Goal: Task Accomplishment & Management: Complete application form

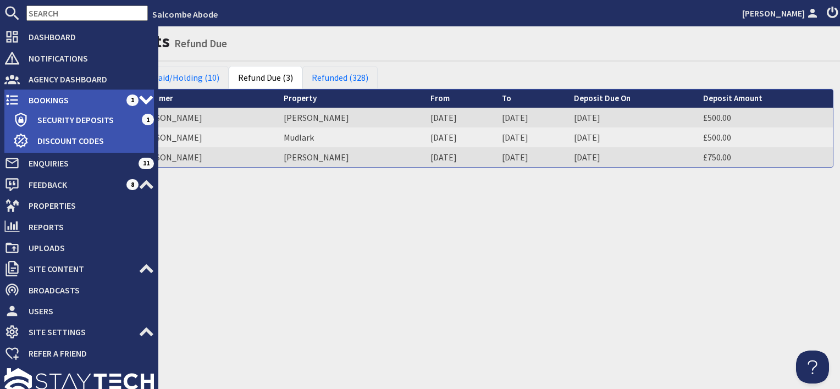
click at [48, 96] on span "Bookings" at bounding box center [73, 100] width 107 height 18
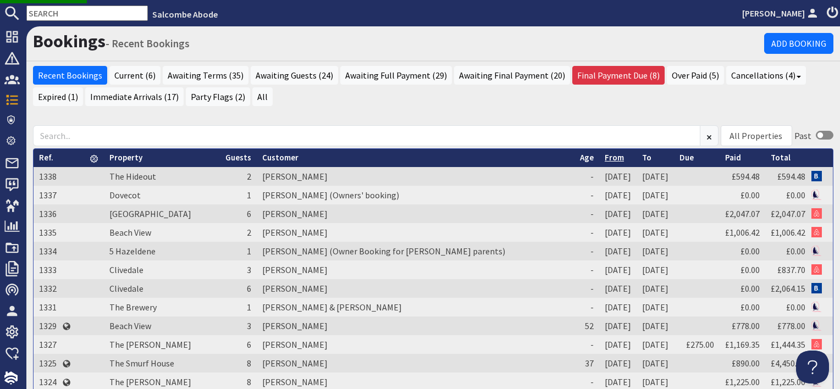
click at [605, 157] on link "From" at bounding box center [614, 157] width 19 height 10
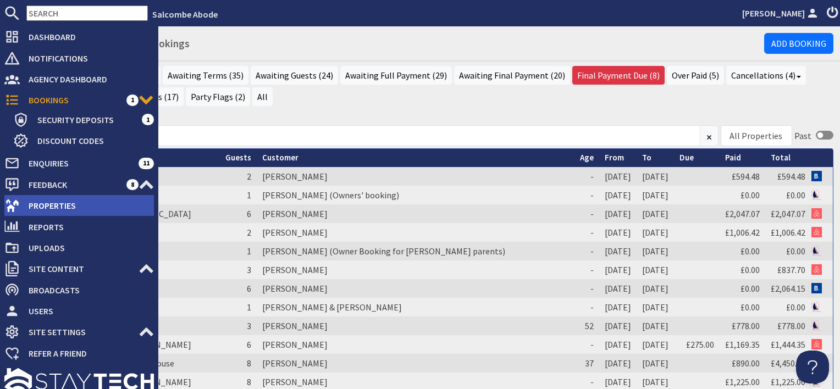
click at [36, 202] on span "Properties" at bounding box center [87, 206] width 134 height 18
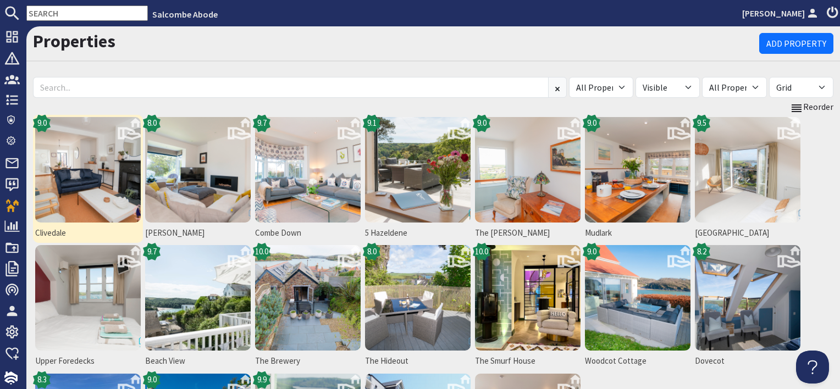
click at [88, 191] on img at bounding box center [88, 170] width 106 height 106
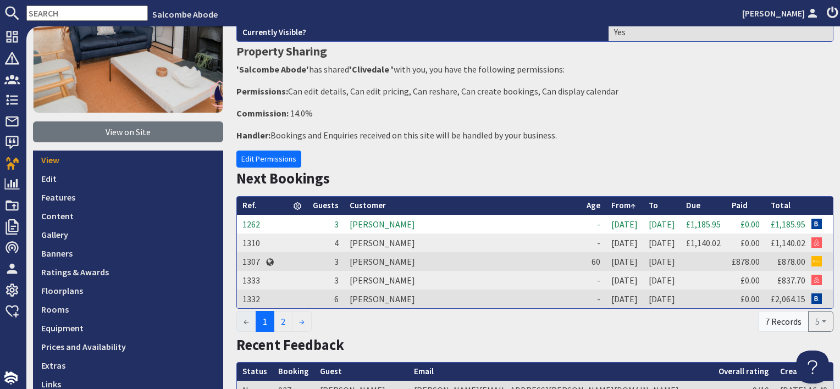
scroll to position [220, 0]
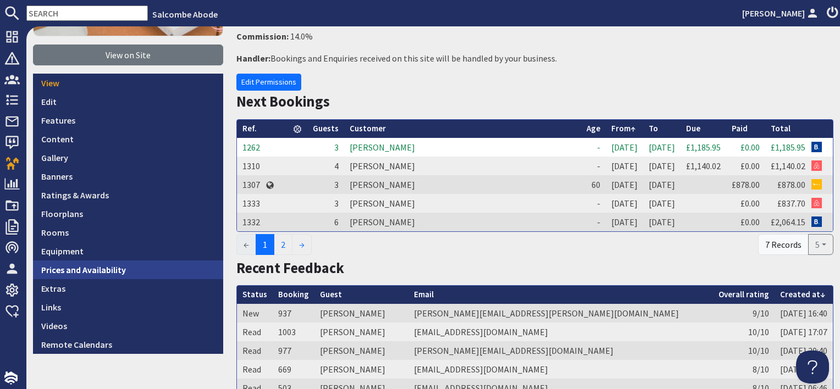
click at [124, 265] on link "Prices and Availability" at bounding box center [128, 270] width 190 height 19
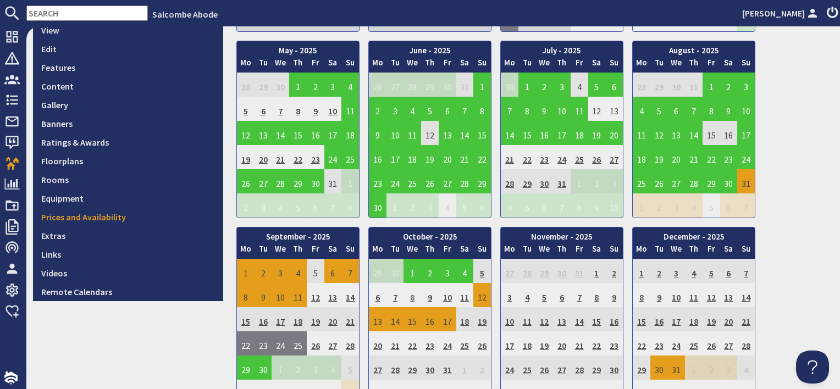
scroll to position [275, 0]
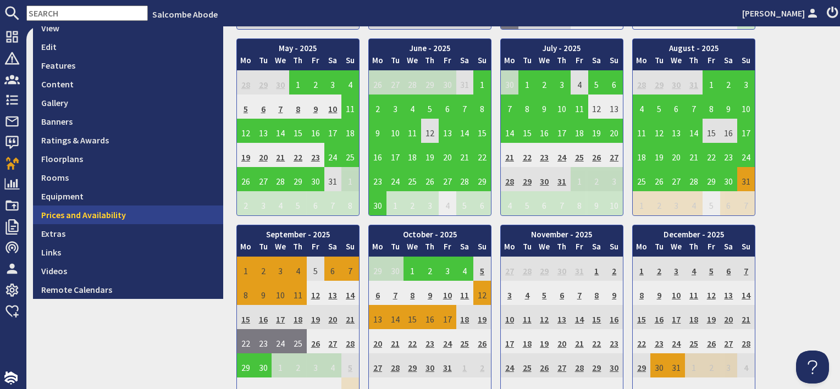
click at [95, 211] on link "Prices and Availability" at bounding box center [128, 215] width 190 height 19
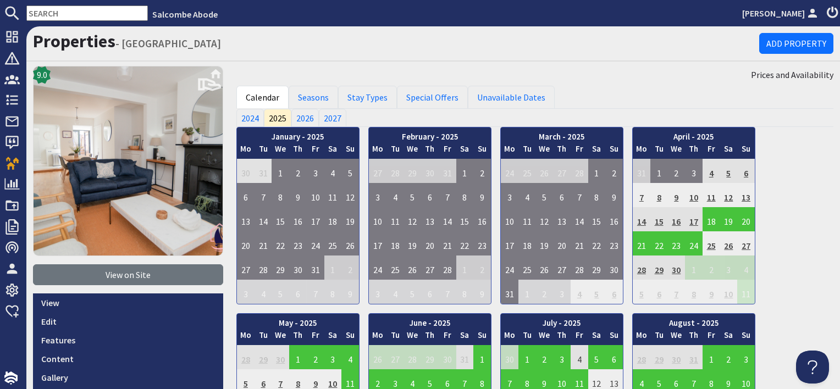
scroll to position [0, 0]
click at [305, 99] on link "Seasons" at bounding box center [314, 97] width 50 height 23
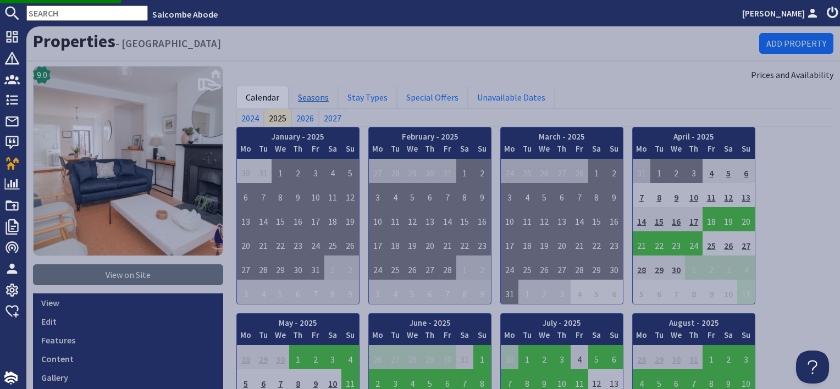
click at [304, 99] on link "Seasons" at bounding box center [314, 97] width 50 height 23
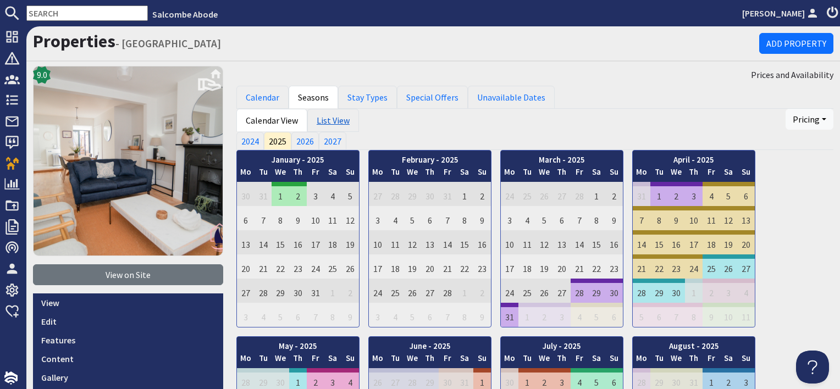
click at [324, 122] on link "List View" at bounding box center [333, 120] width 52 height 23
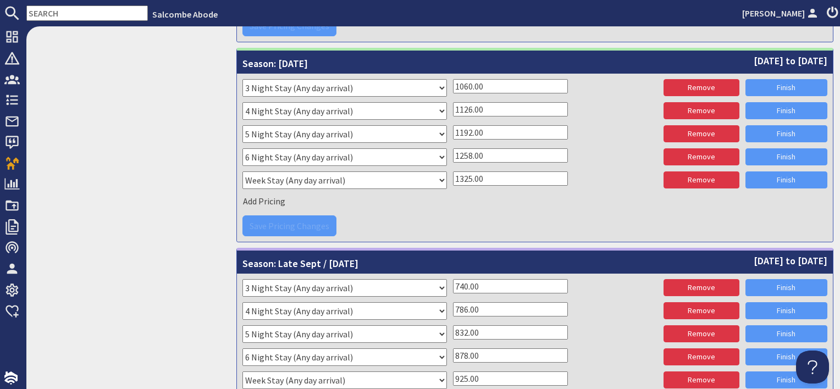
scroll to position [2365, 0]
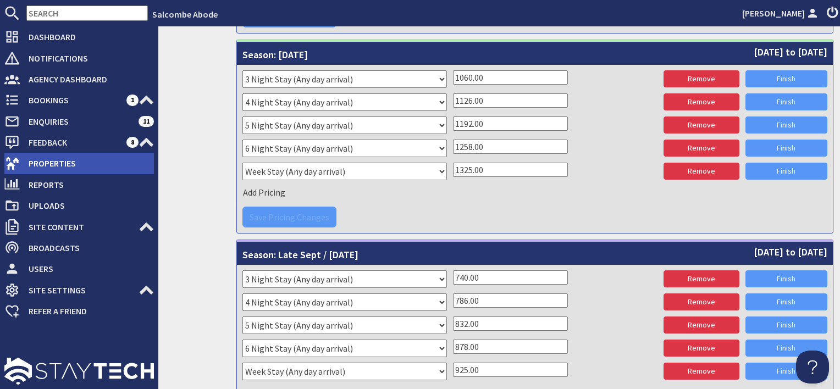
click at [40, 166] on span "Properties" at bounding box center [87, 164] width 134 height 18
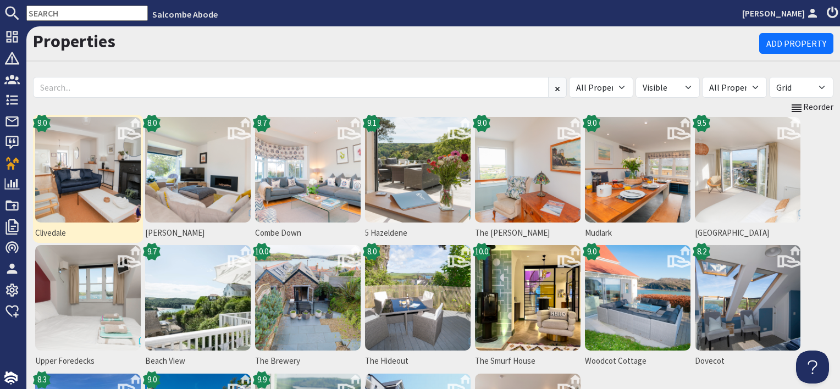
click at [77, 183] on img at bounding box center [88, 170] width 106 height 106
click at [77, 182] on img at bounding box center [88, 170] width 106 height 106
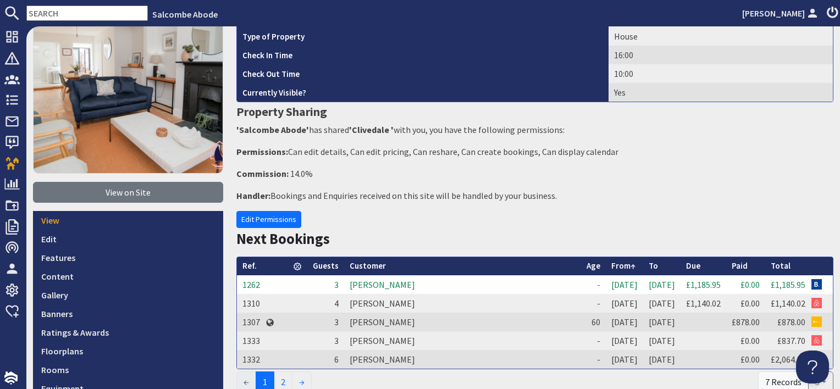
scroll to position [165, 0]
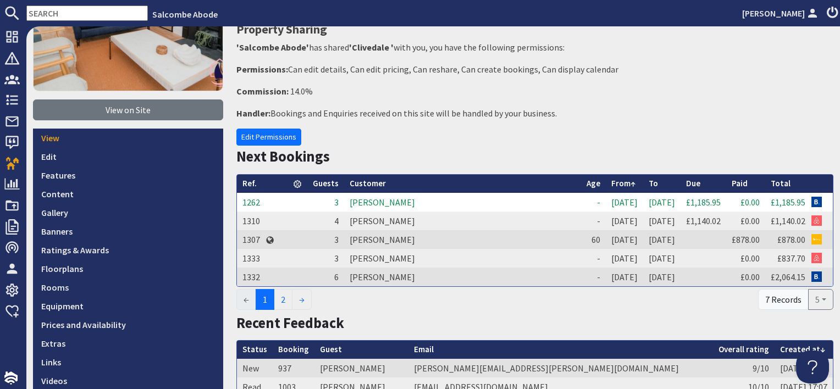
click at [383, 202] on td "Lorraine Johnson" at bounding box center [462, 202] width 237 height 19
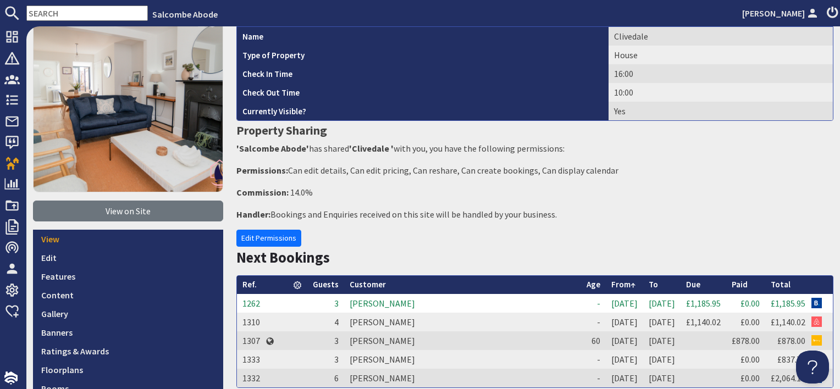
scroll to position [110, 0]
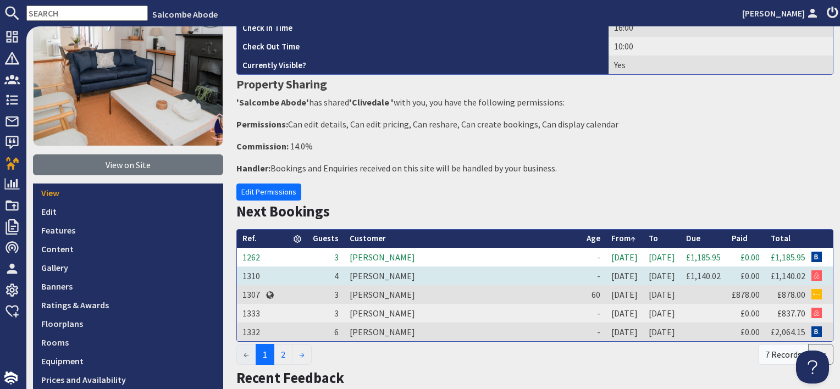
click at [376, 273] on td "Preethi Mahalingam" at bounding box center [462, 276] width 237 height 19
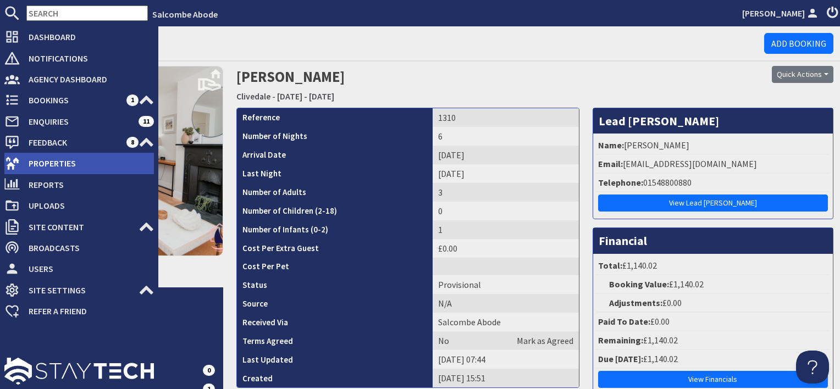
click at [56, 164] on span "Properties" at bounding box center [87, 164] width 134 height 18
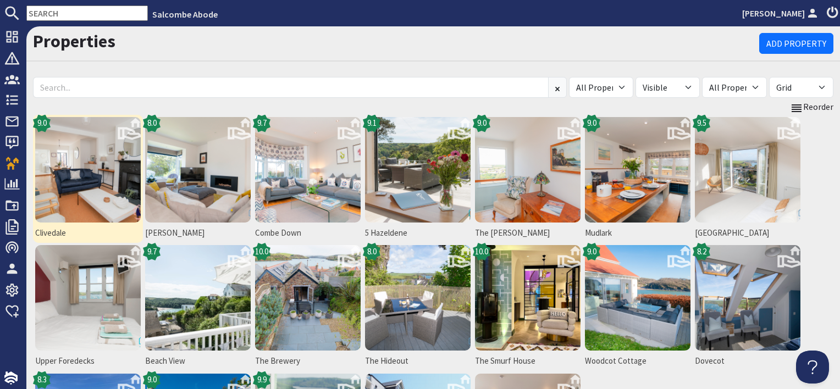
click at [97, 187] on img at bounding box center [88, 170] width 106 height 106
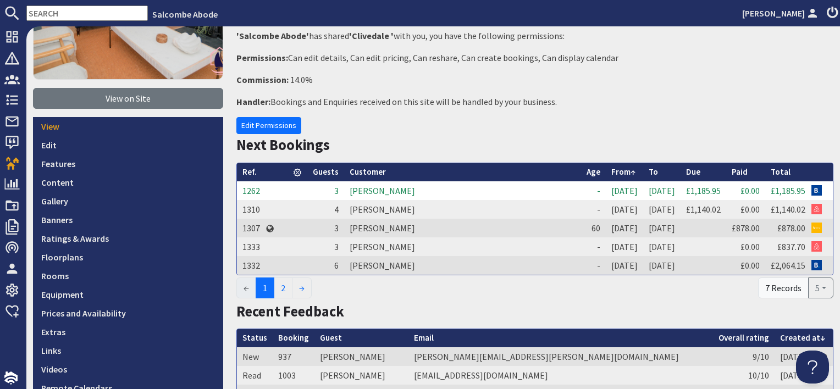
scroll to position [220, 0]
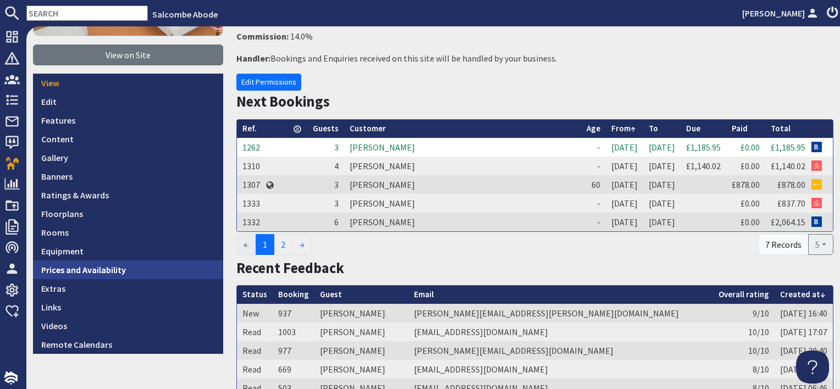
click at [163, 267] on link "Prices and Availability" at bounding box center [128, 270] width 190 height 19
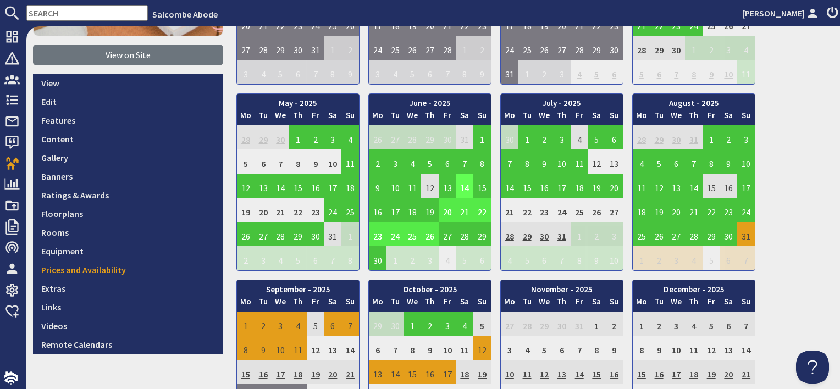
scroll to position [330, 0]
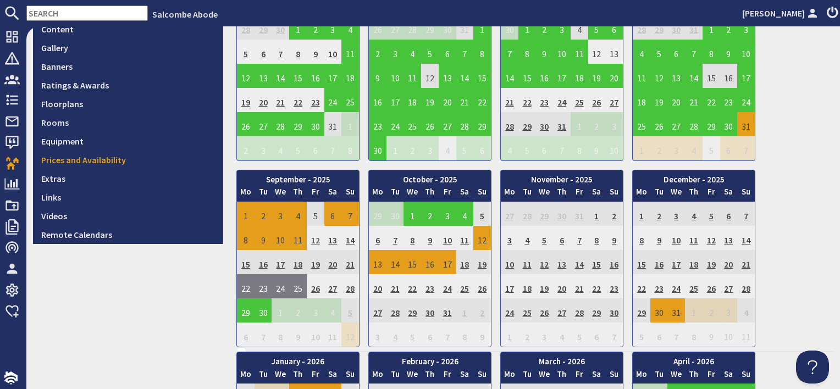
click at [315, 240] on td "12" at bounding box center [316, 238] width 18 height 24
click at [330, 212] on td "6" at bounding box center [334, 214] width 18 height 24
click at [316, 240] on td "12" at bounding box center [316, 238] width 18 height 24
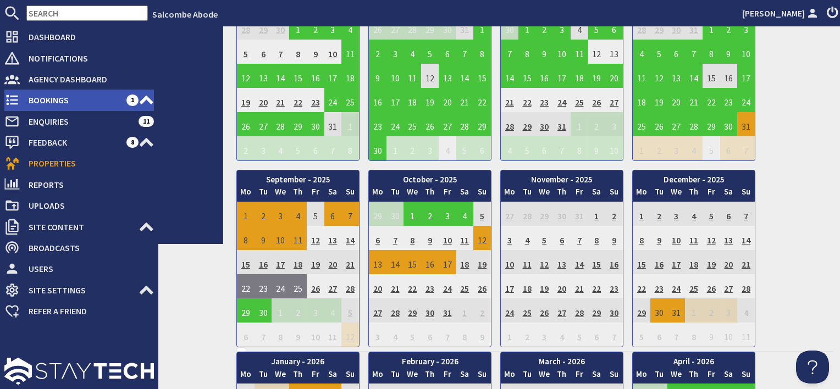
click at [48, 106] on span "Bookings" at bounding box center [73, 100] width 107 height 18
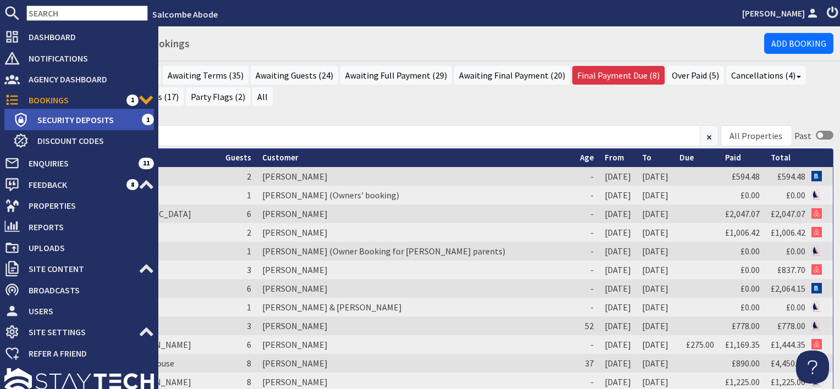
click at [59, 122] on span "Security Deposits" at bounding box center [85, 120] width 113 height 18
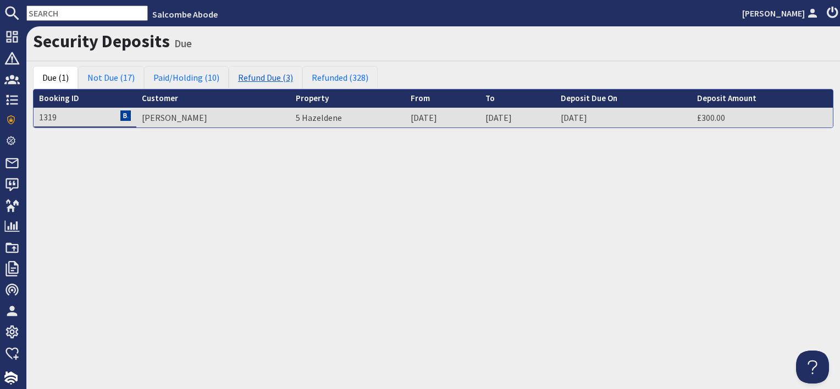
click at [255, 80] on link "Refund Due (3)" at bounding box center [266, 77] width 74 height 23
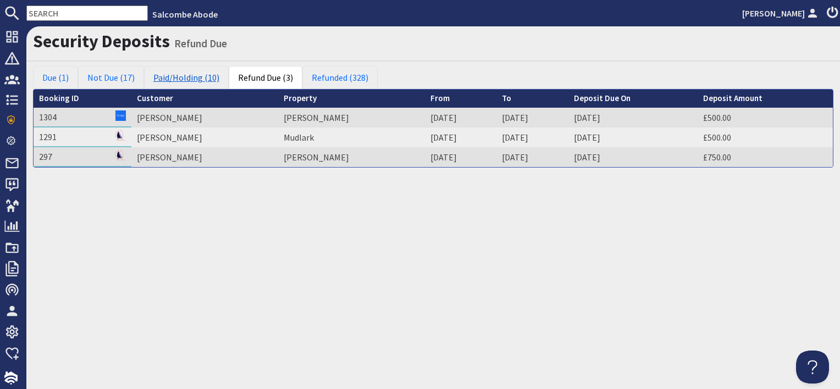
click at [172, 84] on link "Paid/Holding (10)" at bounding box center [186, 77] width 85 height 23
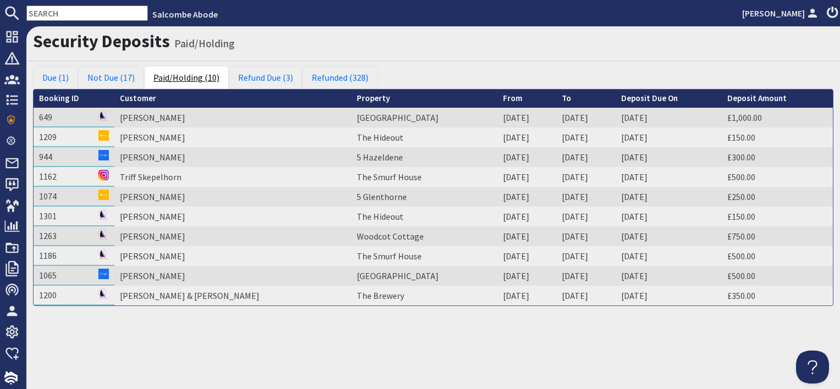
click at [168, 69] on link "Paid/Holding (10)" at bounding box center [186, 77] width 85 height 23
click at [46, 77] on link "Due (1)" at bounding box center [55, 77] width 45 height 23
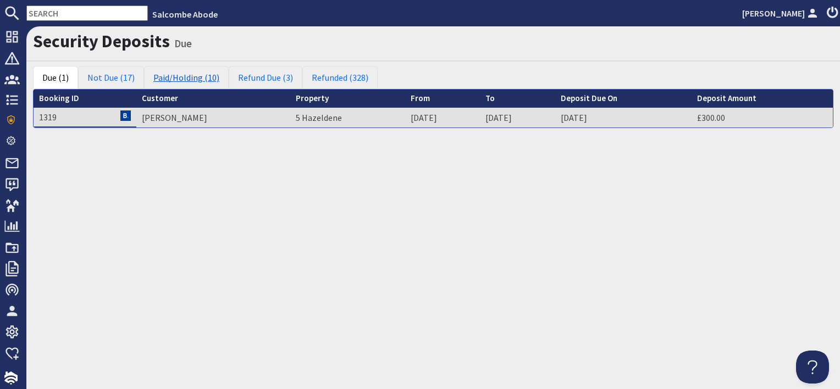
click at [167, 76] on link "Paid/Holding (10)" at bounding box center [186, 77] width 85 height 23
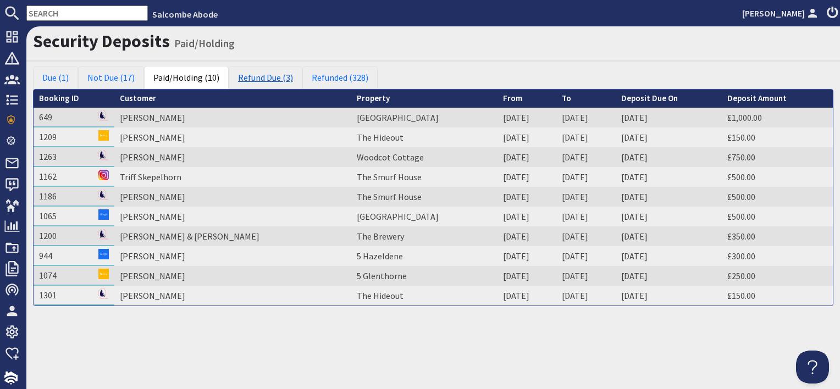
click at [244, 73] on link "Refund Due (3)" at bounding box center [266, 77] width 74 height 23
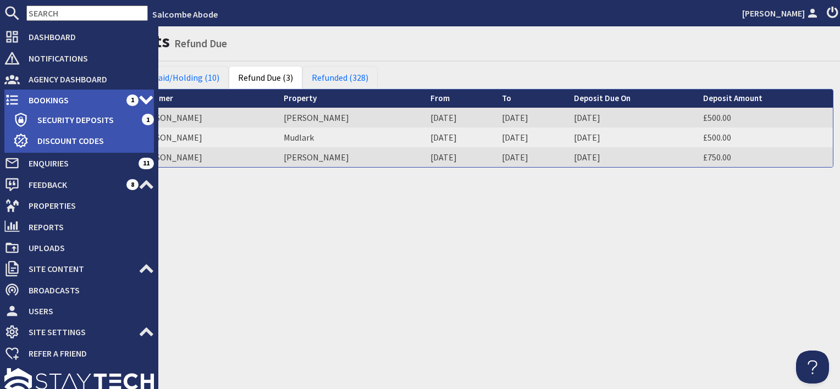
click at [42, 94] on span "Bookings" at bounding box center [73, 100] width 107 height 18
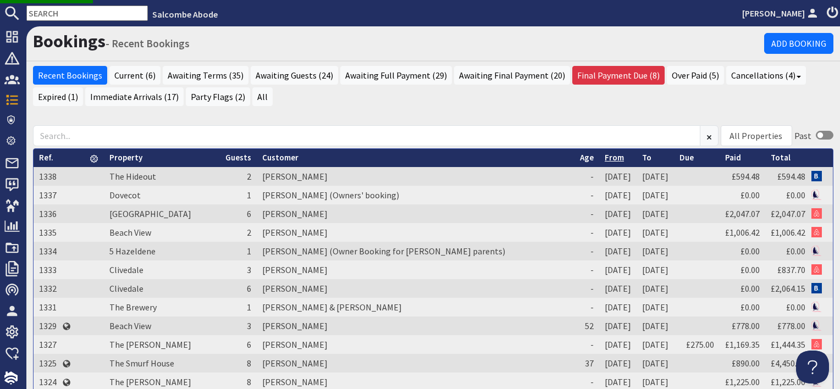
click at [605, 157] on link "From" at bounding box center [614, 157] width 19 height 10
click at [605, 152] on link "From" at bounding box center [614, 157] width 19 height 10
click at [605, 155] on link "From" at bounding box center [614, 157] width 19 height 10
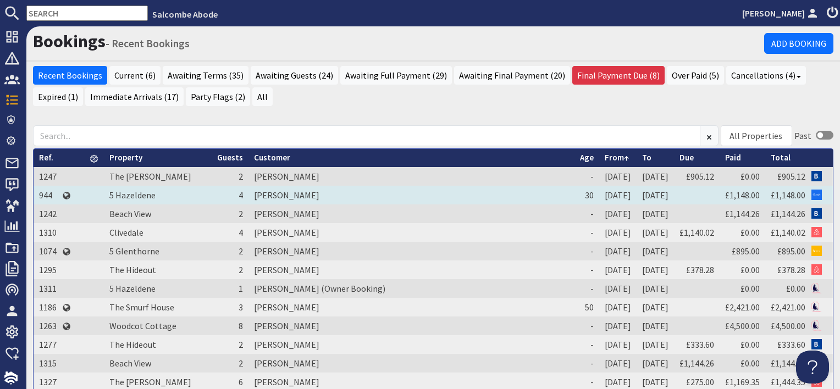
click at [262, 194] on td "Amelia White" at bounding box center [412, 195] width 326 height 19
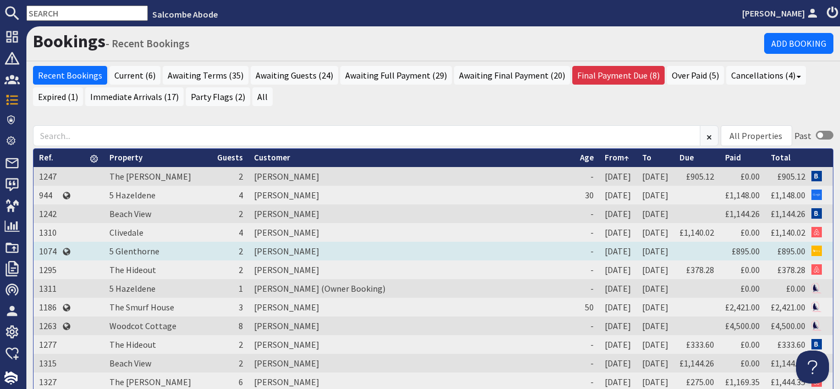
click at [252, 248] on td "Janet Sharpe" at bounding box center [412, 251] width 326 height 19
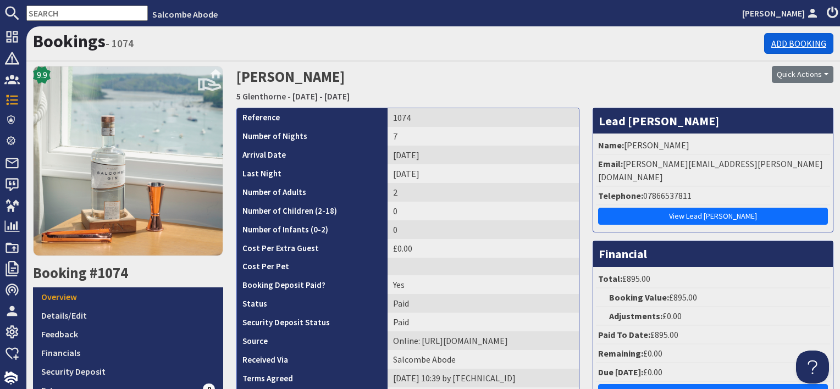
click at [803, 45] on link "Add Booking" at bounding box center [799, 43] width 69 height 21
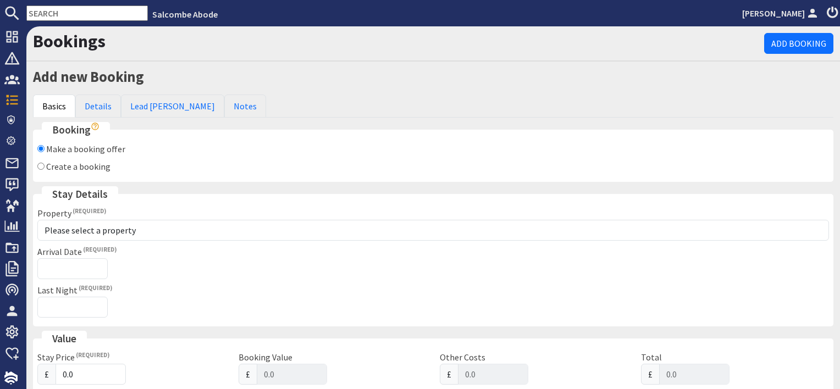
click at [62, 163] on label "Create a booking" at bounding box center [78, 166] width 64 height 11
click at [45, 163] on input "Create a booking" at bounding box center [40, 166] width 7 height 7
radio input "true"
checkbox input "false"
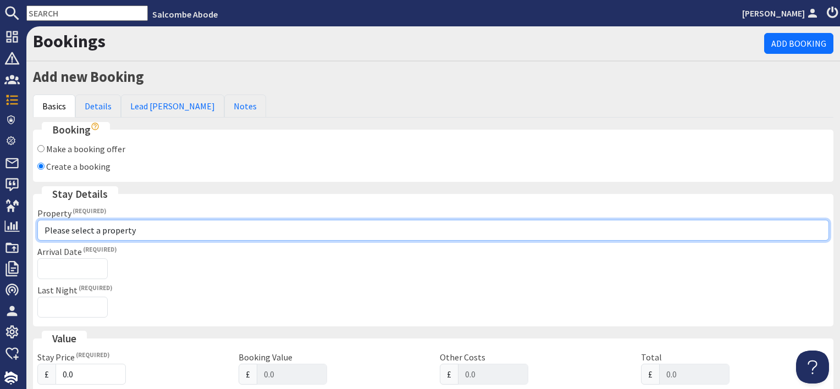
click at [81, 229] on select "Please select a property [GEOGRAPHIC_DATA] [GEOGRAPHIC_DATA] [GEOGRAPHIC_DATA] …" at bounding box center [433, 230] width 792 height 21
select select "875"
click at [37, 220] on select "Please select a property [GEOGRAPHIC_DATA] [GEOGRAPHIC_DATA] [GEOGRAPHIC_DATA] …" at bounding box center [433, 230] width 792 height 21
checkbox input "true"
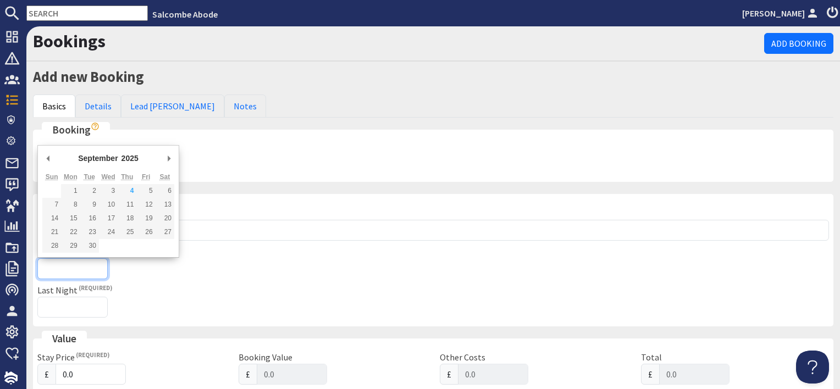
click at [90, 273] on input "Arrival Date" at bounding box center [72, 269] width 70 height 21
type input "[DATE]"
type input "2025-08-13T23:59:59"
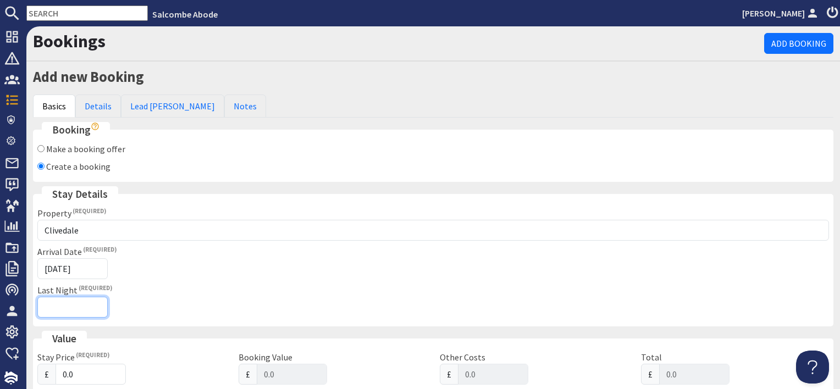
click at [57, 306] on input "Last Night" at bounding box center [72, 307] width 70 height 21
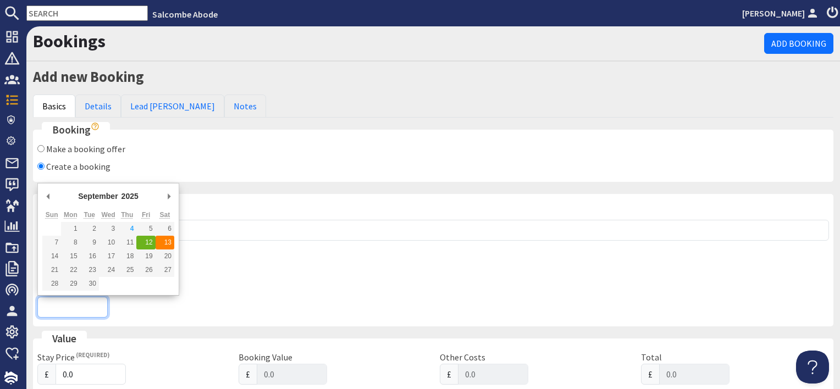
type input "[DATE]"
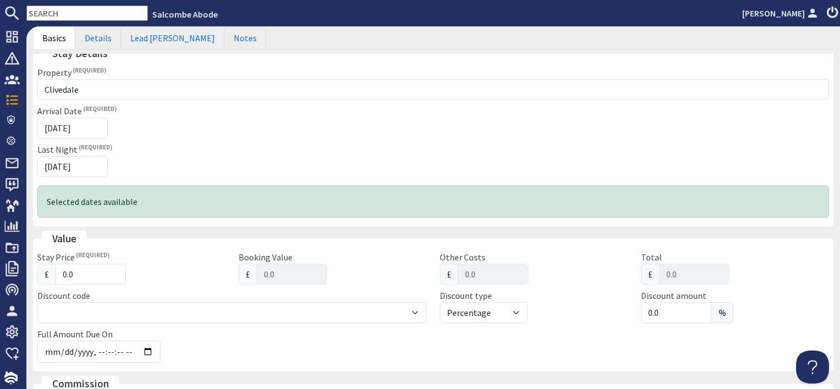
scroll to position [165, 0]
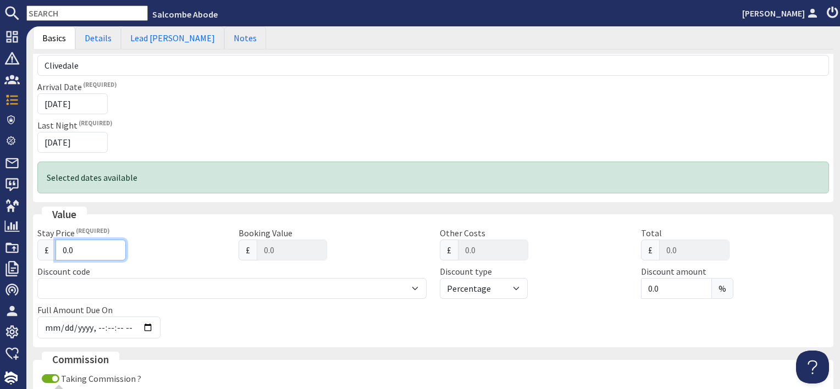
drag, startPoint x: 81, startPoint y: 250, endPoint x: 42, endPoint y: 248, distance: 39.6
click at [42, 248] on div "£ 0.0" at bounding box center [131, 250] width 188 height 21
type input "5"
type input "5.00"
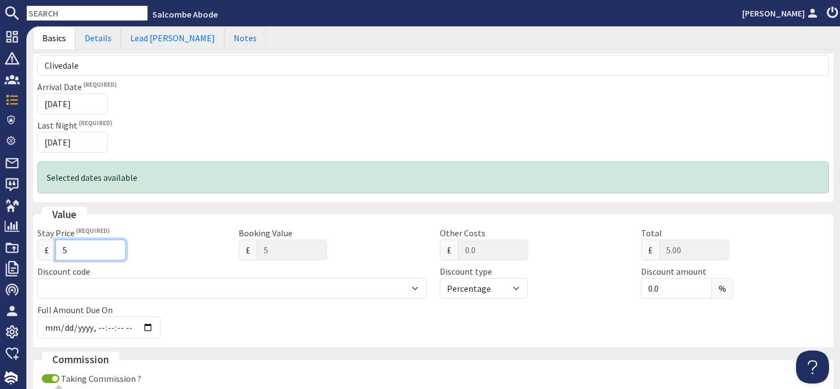
type input "52"
type input "52.00"
type input "527"
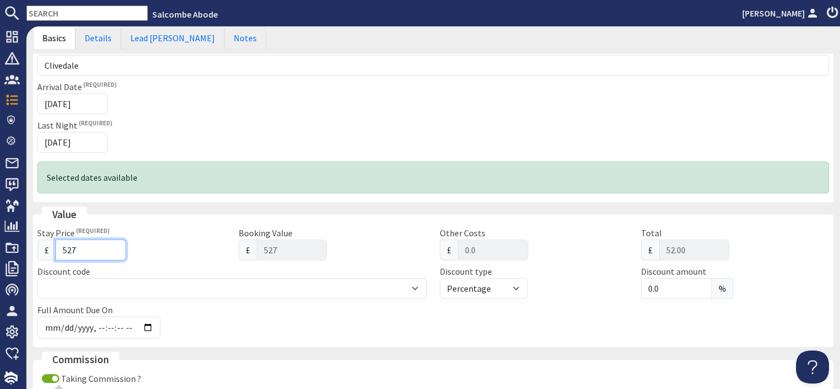
type input "527.00"
type input "527.7"
type input "527.70"
type input "527.78"
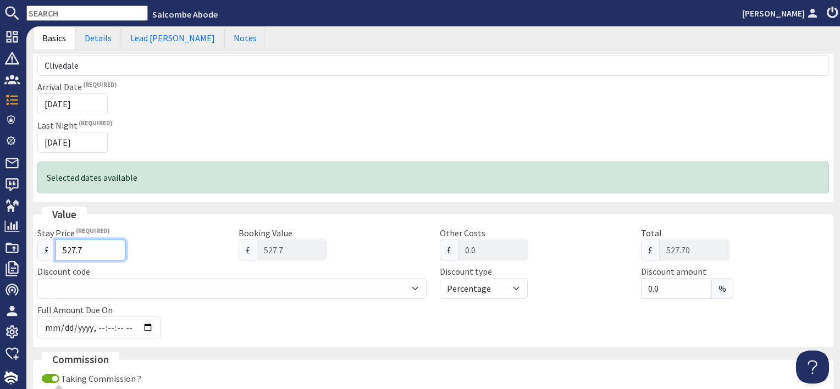
type input "527.78"
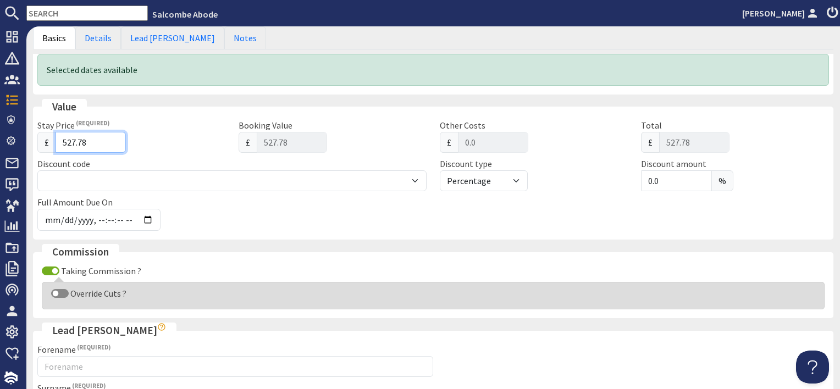
scroll to position [385, 0]
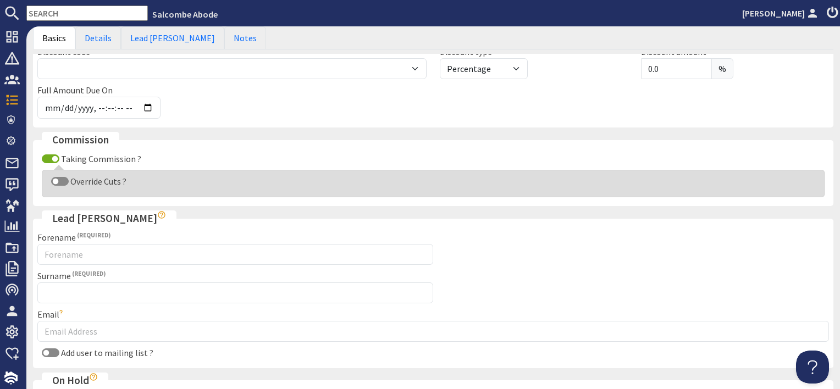
type input "527.78"
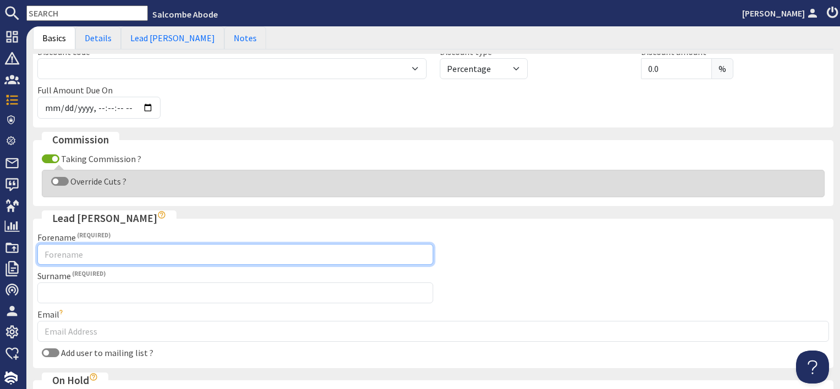
click at [72, 251] on input "Forename" at bounding box center [235, 254] width 396 height 21
type input "Tessa"
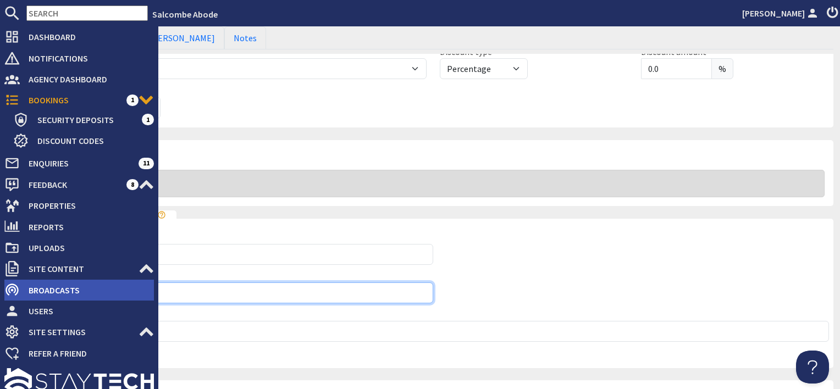
drag, startPoint x: 110, startPoint y: 287, endPoint x: 18, endPoint y: 285, distance: 92.4
click at [18, 285] on div "Dashboard Notifications 0 Agency Dashboard Bookings 1 Security Deposits 1 Disco…" at bounding box center [420, 207] width 840 height 363
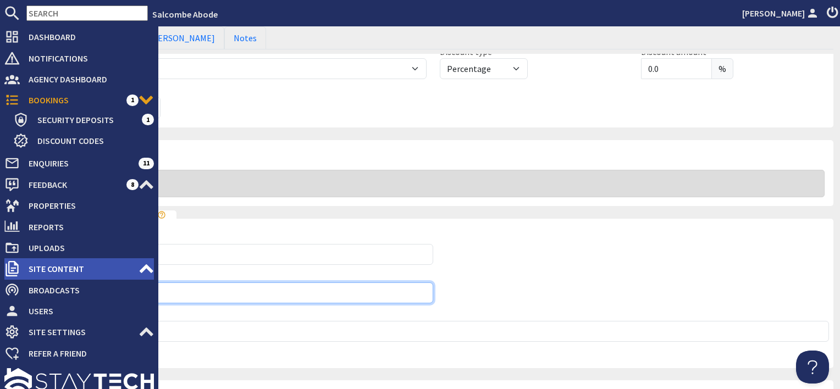
paste input "low"
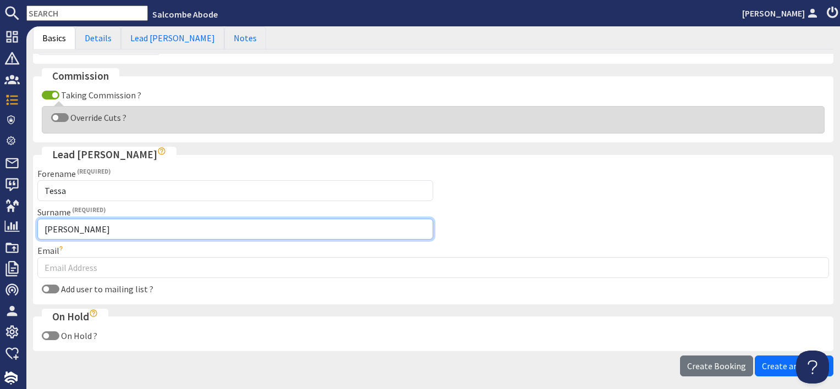
scroll to position [493, 0]
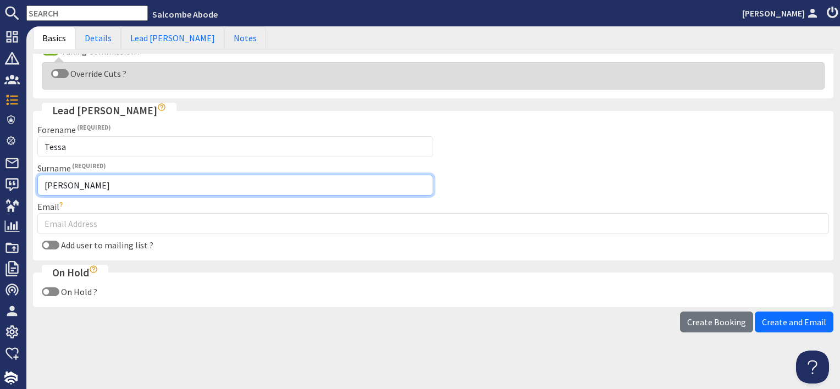
type input "Whittingslow"
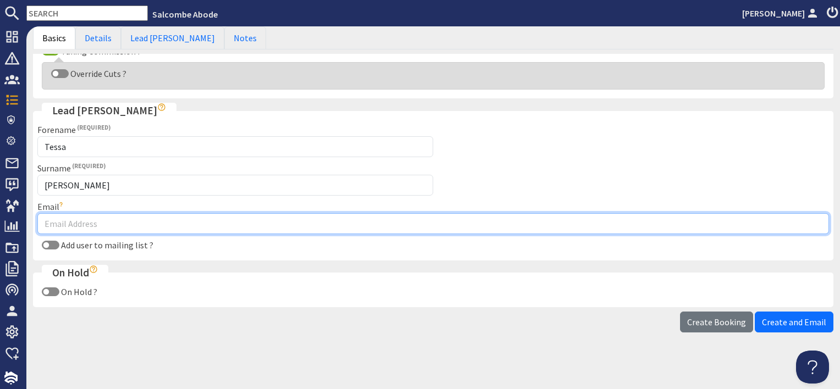
click at [82, 219] on input "Email" at bounding box center [433, 223] width 792 height 21
type input "bookings@salcombeabode.com"
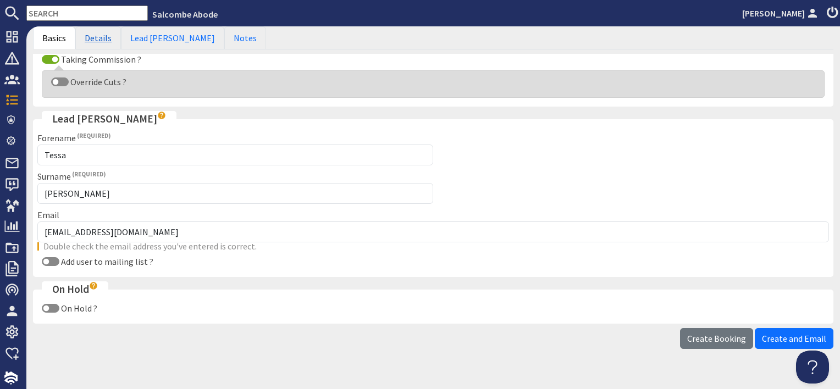
click at [95, 40] on link "Details" at bounding box center [98, 37] width 46 height 23
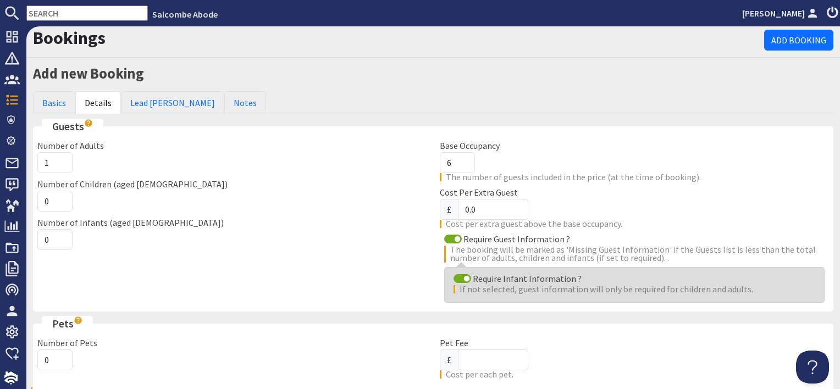
scroll to position [0, 0]
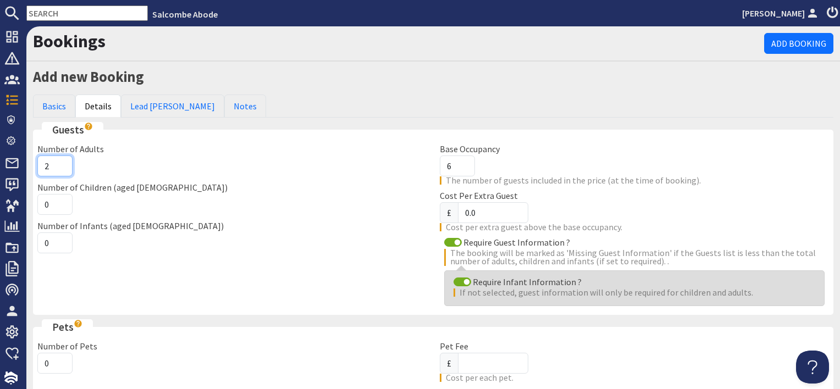
click at [58, 164] on input "2" at bounding box center [54, 166] width 35 height 21
click at [59, 163] on input "3" at bounding box center [54, 166] width 35 height 21
type input "4"
click at [59, 163] on input "4" at bounding box center [54, 166] width 35 height 21
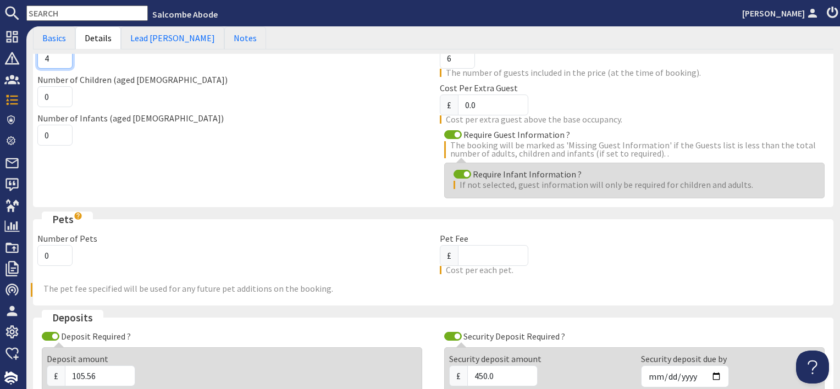
scroll to position [110, 0]
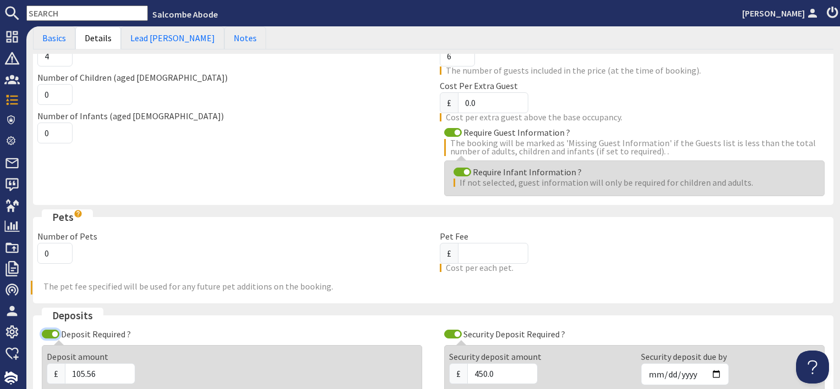
click at [51, 334] on input "Deposit Required ?" at bounding box center [51, 334] width 18 height 9
checkbox input "false"
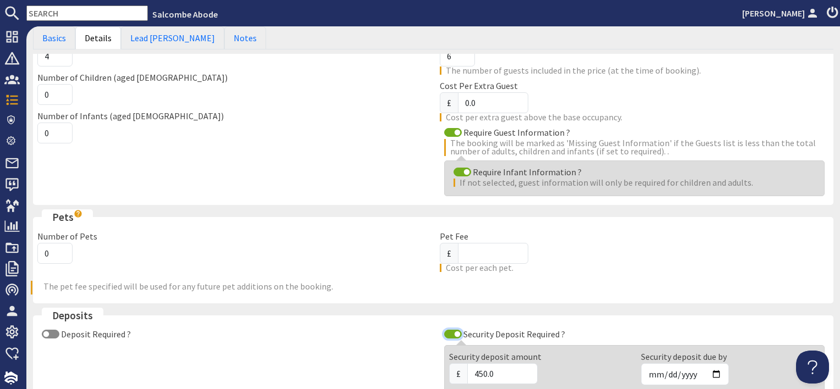
click at [449, 332] on input "Security Deposit Required ?" at bounding box center [453, 334] width 18 height 9
checkbox input "false"
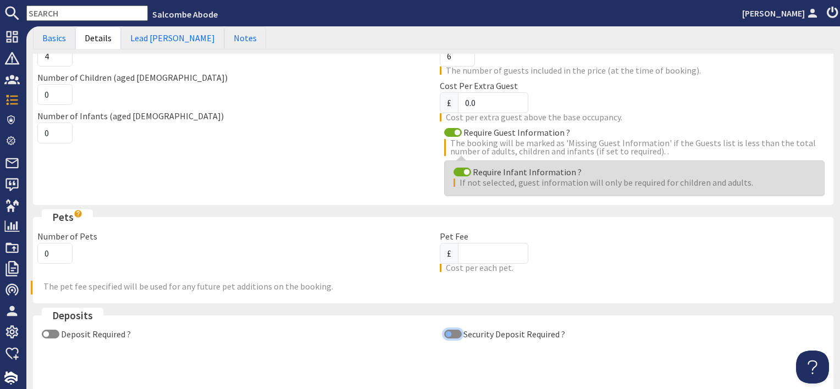
scroll to position [275, 0]
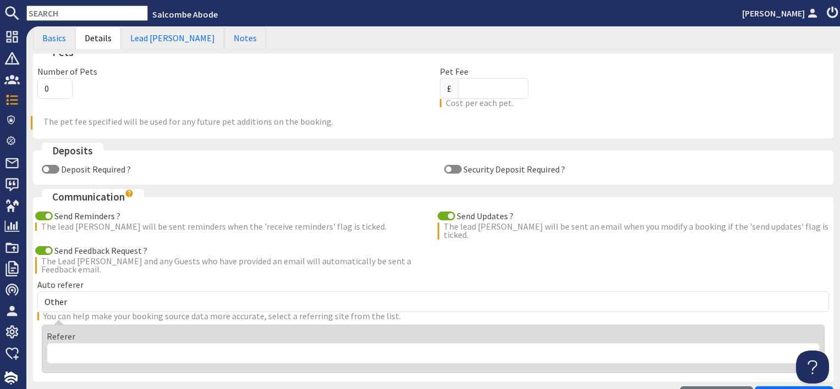
click at [446, 278] on div "Auto referer Other Aber Cottage and Retreat Abritel Airbnb Althea House A Momen…" at bounding box center [433, 295] width 792 height 34
click at [444, 215] on input "Send Updates ?" at bounding box center [447, 216] width 18 height 9
checkbox input "false"
click at [42, 216] on input "Send Reminders ?" at bounding box center [44, 216] width 18 height 9
checkbox input "false"
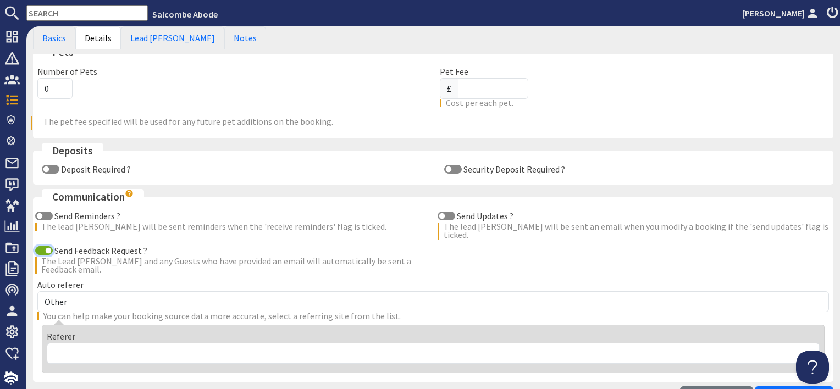
click at [42, 246] on input "Send Feedback Request ?" at bounding box center [44, 250] width 18 height 9
checkbox input "false"
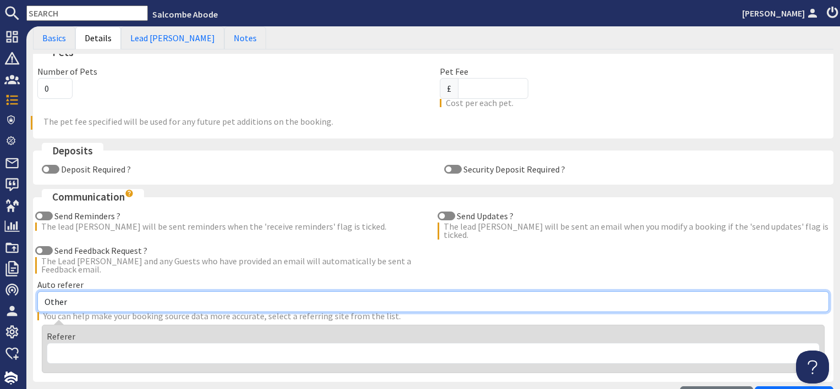
click at [81, 295] on select "Other Aber Cottage and Retreat Abritel Airbnb Althea House A Moment Of Silence …" at bounding box center [433, 302] width 792 height 21
select select "17"
click at [37, 292] on select "Other Aber Cottage and Retreat Abritel Airbnb Althea House A Moment Of Silence …" at bounding box center [433, 302] width 792 height 21
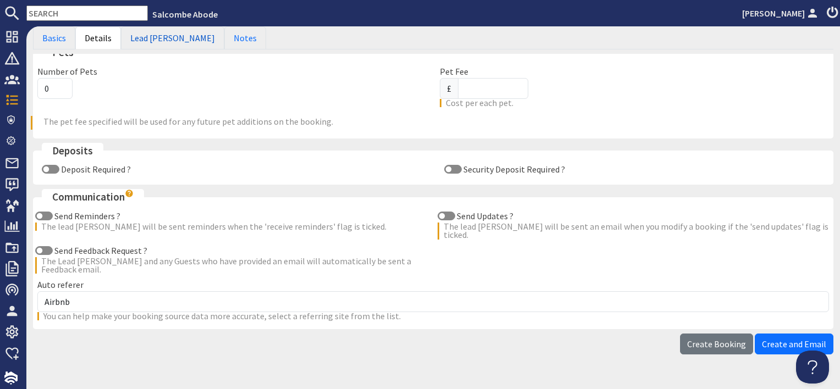
drag, startPoint x: 167, startPoint y: 40, endPoint x: 168, endPoint y: 62, distance: 22.6
click at [167, 40] on link "Lead Booker" at bounding box center [172, 37] width 103 height 23
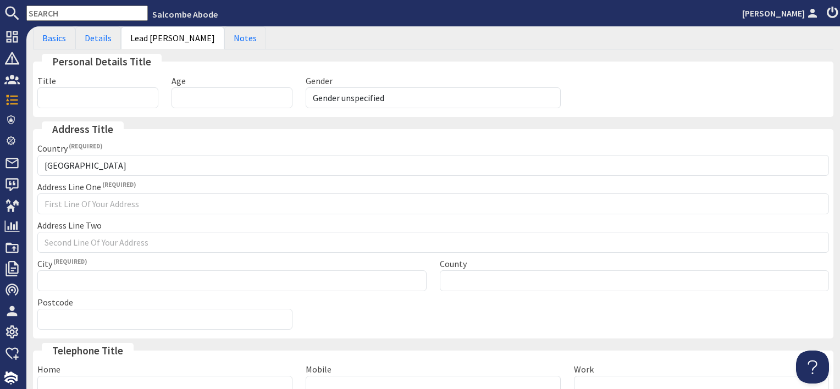
scroll to position [0, 0]
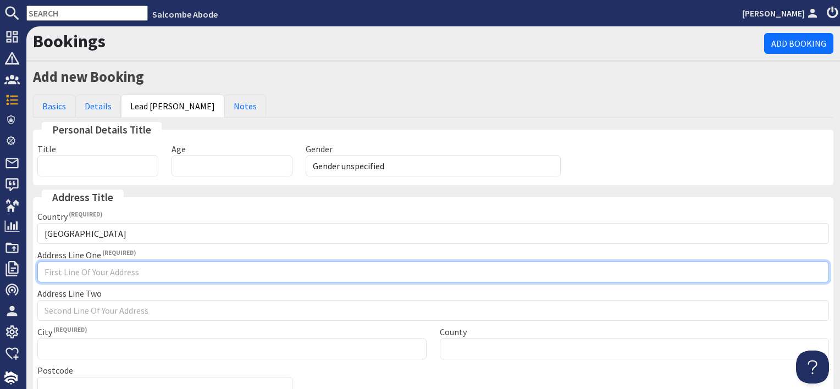
click at [79, 268] on input "Address Line One" at bounding box center [433, 272] width 792 height 21
type input "Channel booking"
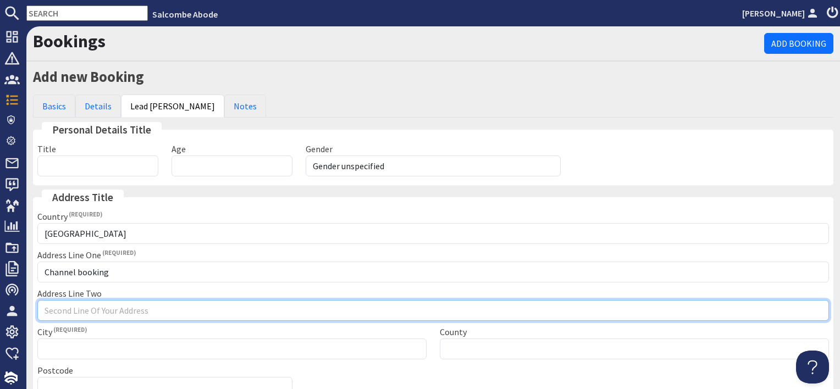
type input "c"
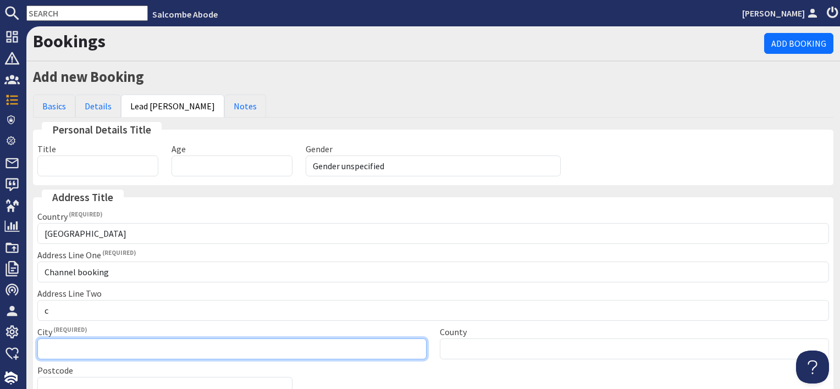
type input "Channel booking"
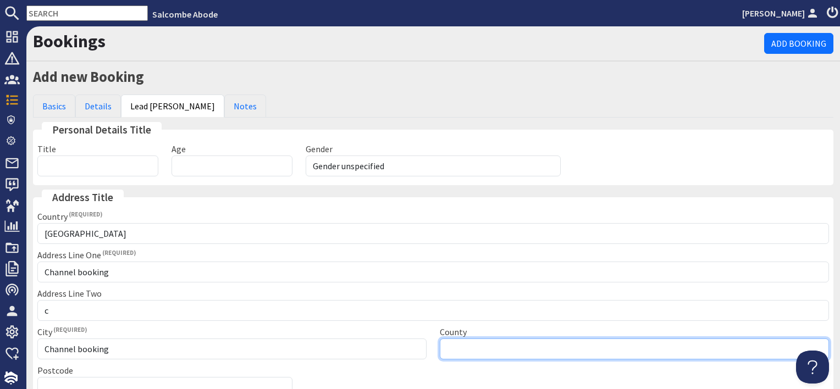
type input "Please select"
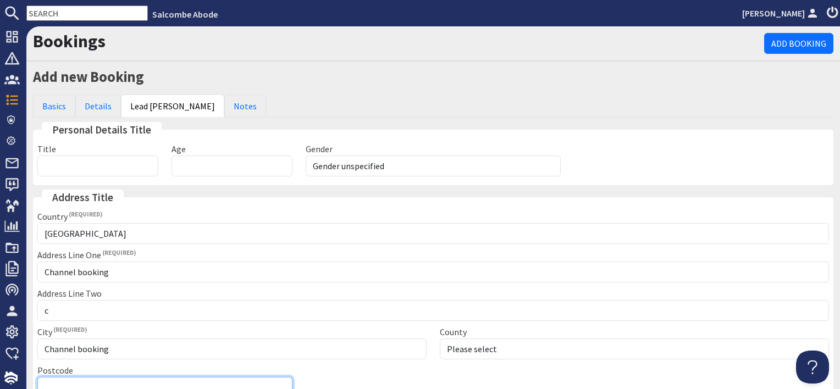
type input "Channel booking"
type input "01548800880"
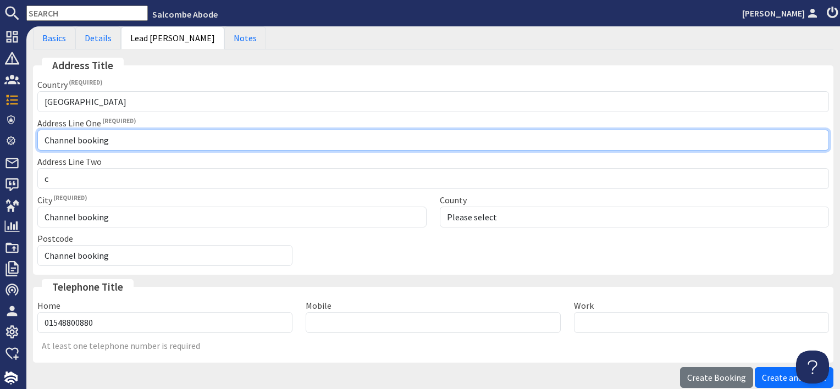
scroll to position [189, 0]
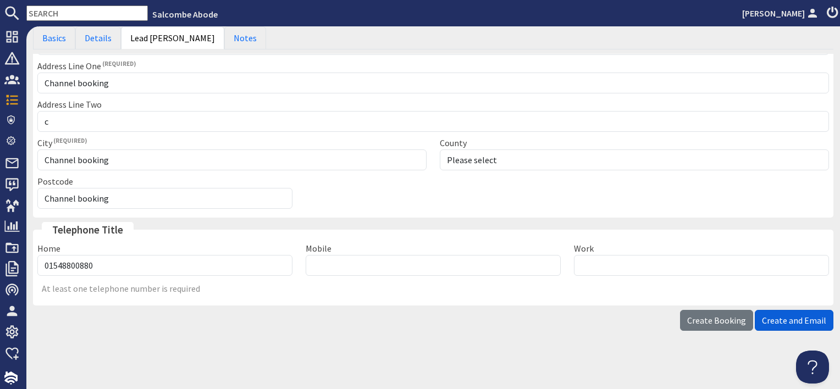
click at [767, 315] on span "Create and Email" at bounding box center [794, 320] width 64 height 11
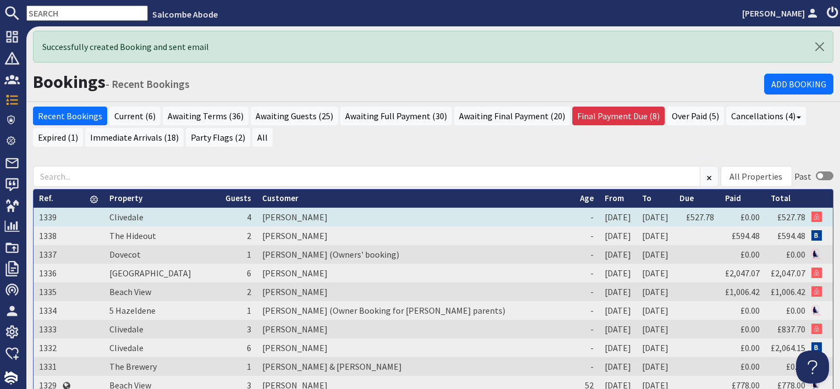
click at [314, 215] on td "[PERSON_NAME]" at bounding box center [416, 217] width 318 height 19
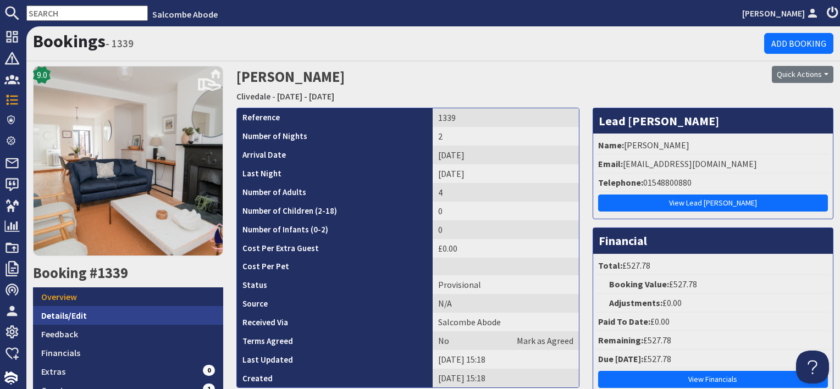
scroll to position [55, 0]
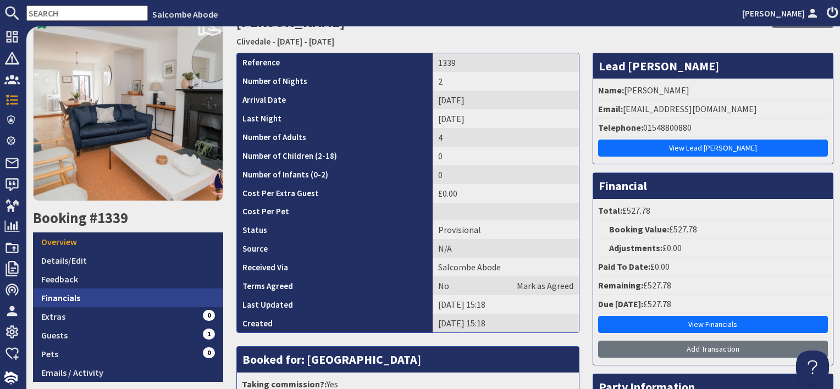
click at [129, 295] on link "Financials" at bounding box center [128, 298] width 190 height 19
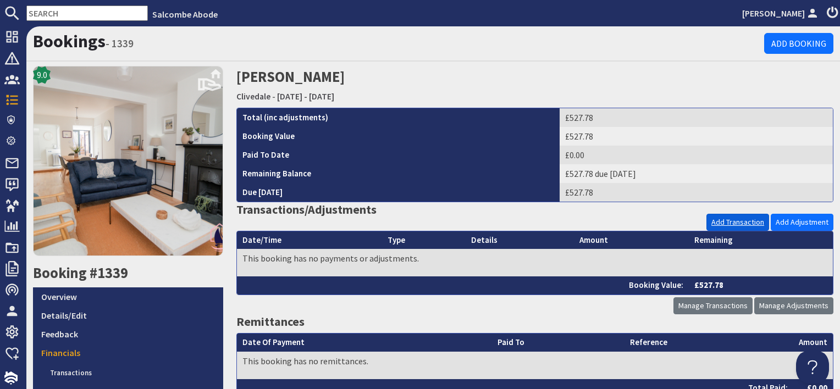
click at [717, 217] on link "Add Transaction" at bounding box center [738, 222] width 63 height 17
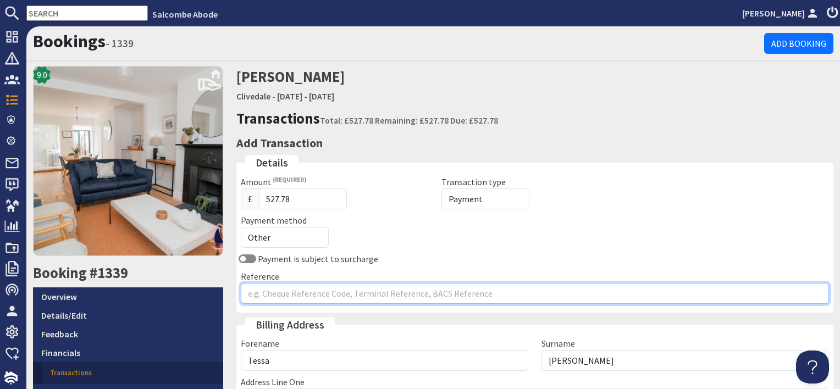
click at [272, 293] on input "Reference" at bounding box center [535, 293] width 589 height 21
type input "Airbnb"
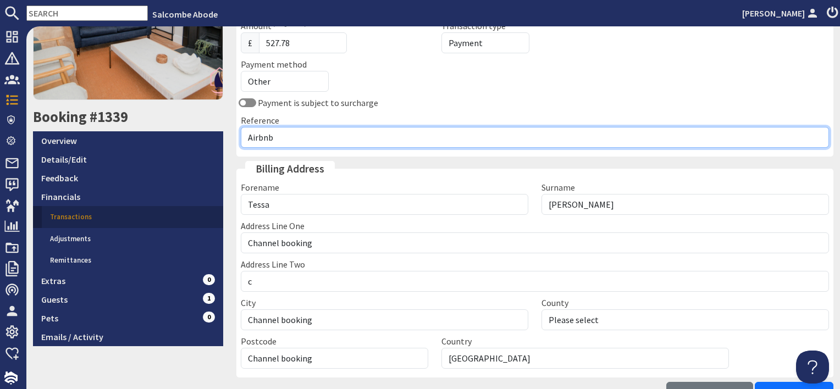
scroll to position [228, 0]
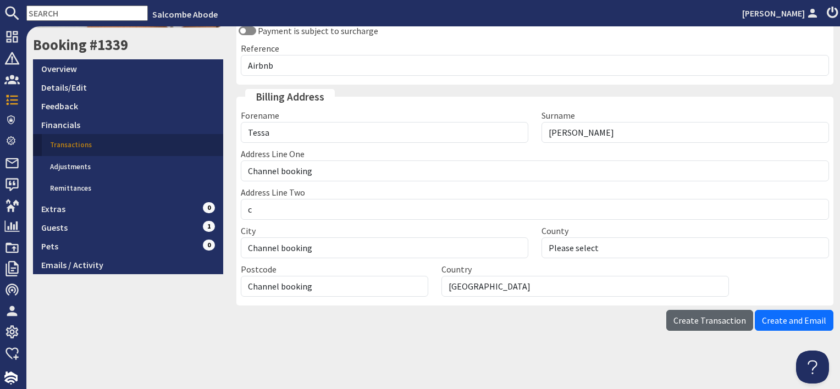
click at [737, 321] on span "Create Transaction" at bounding box center [710, 320] width 73 height 11
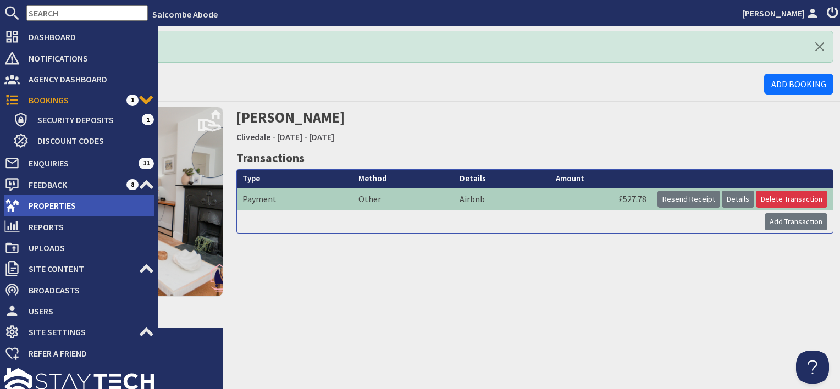
click at [51, 206] on span "Properties" at bounding box center [87, 206] width 134 height 18
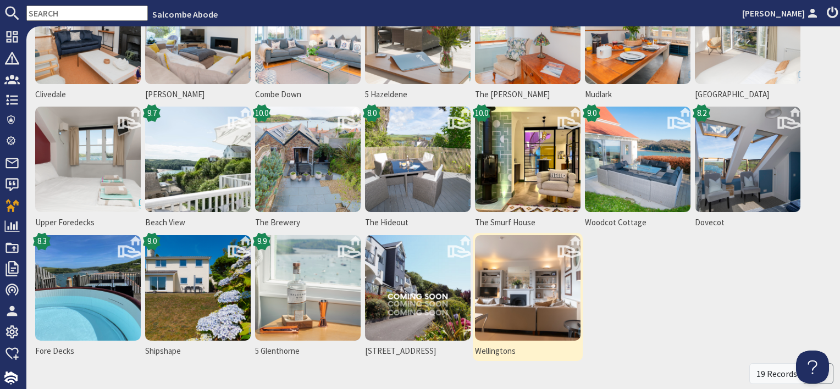
scroll to position [165, 0]
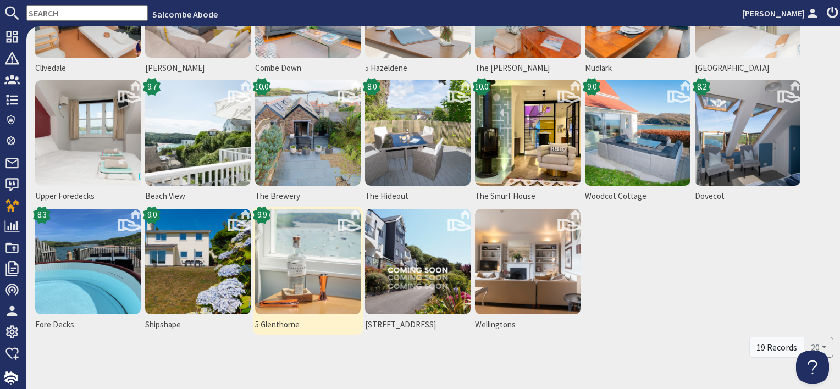
click at [295, 293] on img at bounding box center [308, 262] width 106 height 106
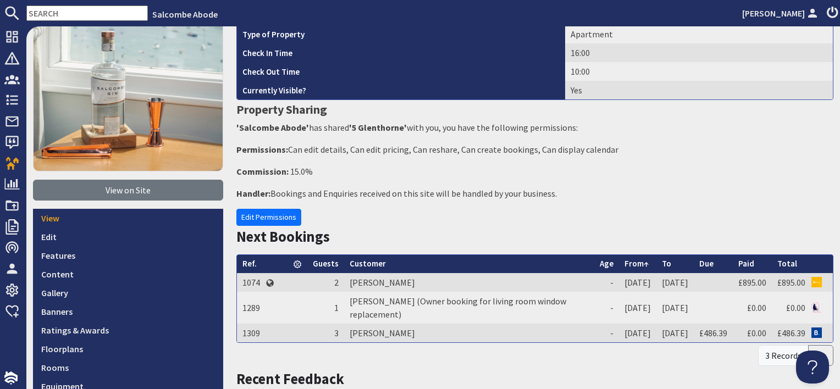
scroll to position [220, 0]
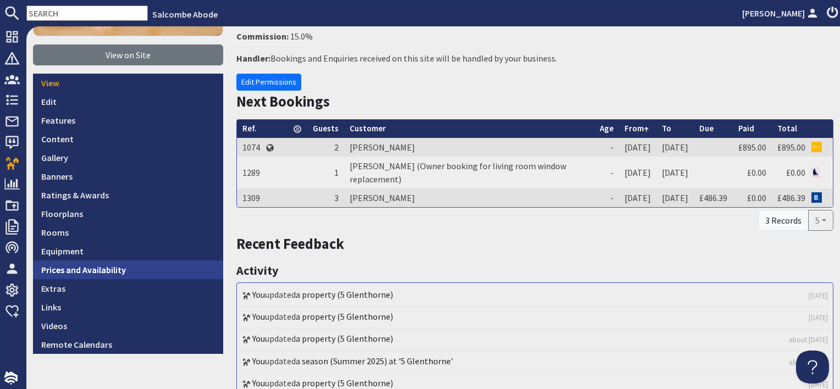
click at [135, 268] on link "Prices and Availability" at bounding box center [128, 270] width 190 height 19
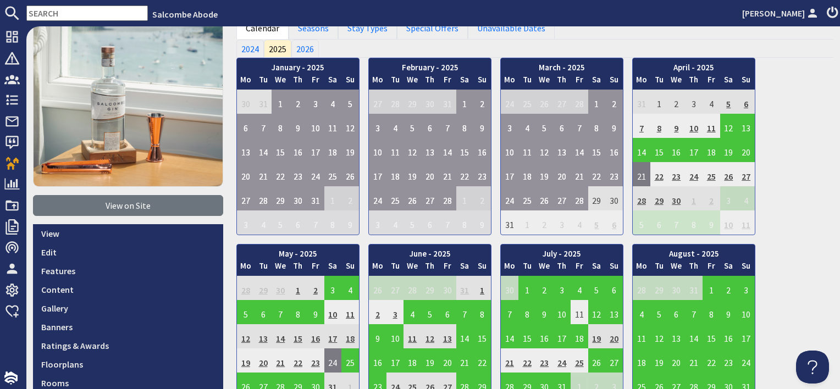
scroll to position [165, 0]
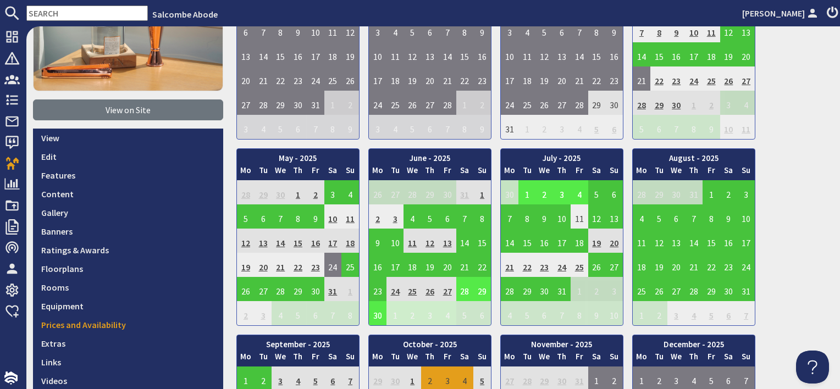
click at [458, 290] on td "28" at bounding box center [466, 289] width 18 height 24
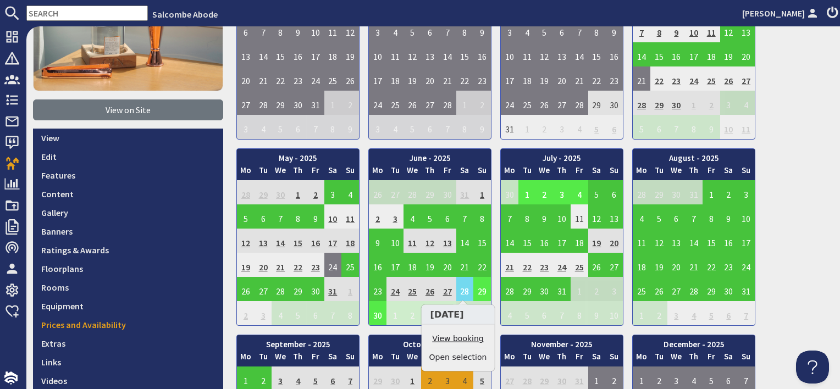
click at [462, 338] on link "View booking" at bounding box center [459, 339] width 58 height 12
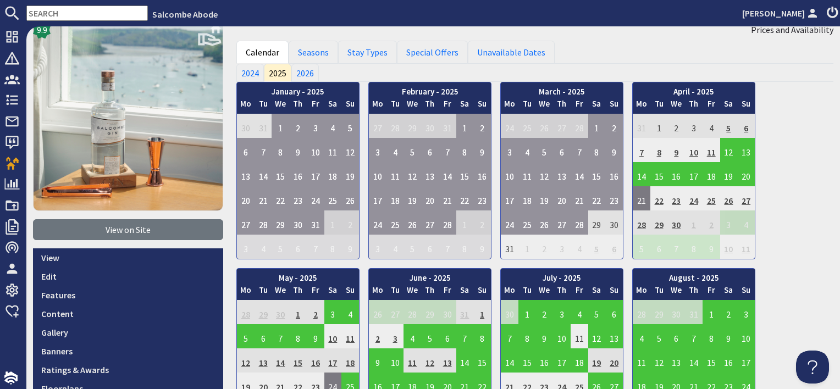
scroll to position [110, 0]
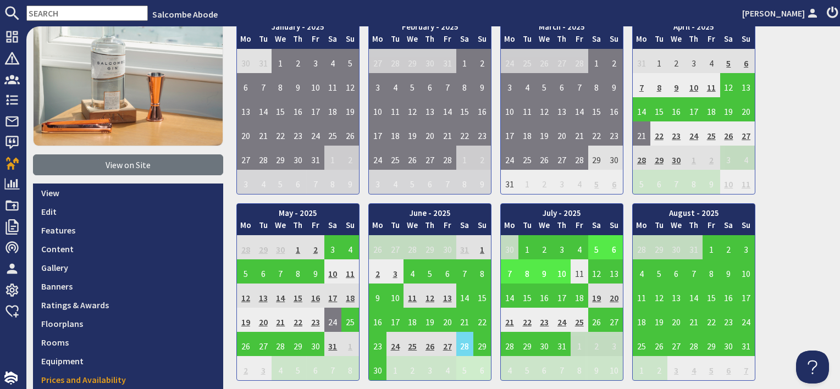
click at [592, 248] on td "5" at bounding box center [598, 247] width 18 height 24
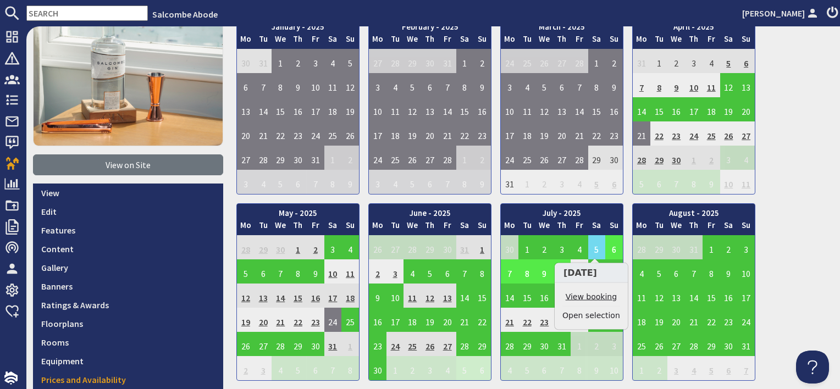
click at [593, 297] on link "View booking" at bounding box center [592, 298] width 58 height 12
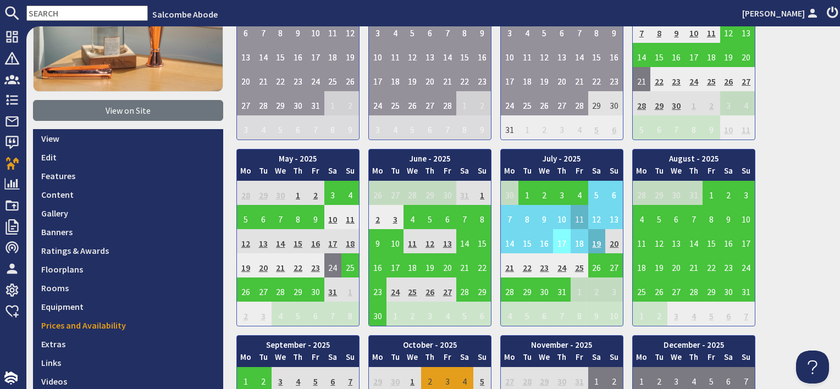
scroll to position [165, 0]
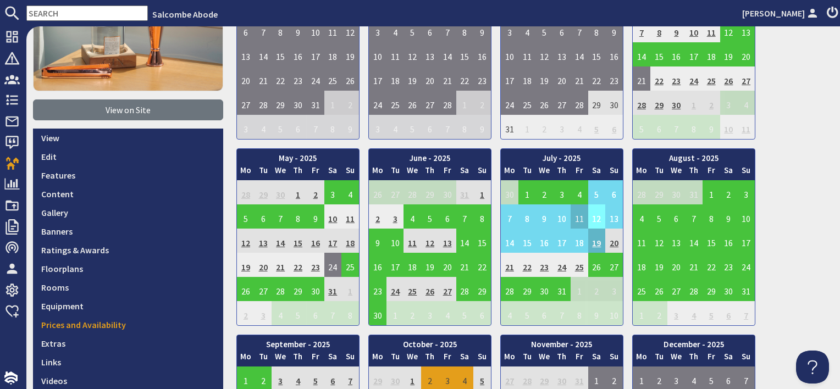
click at [593, 216] on td "12" at bounding box center [598, 217] width 18 height 24
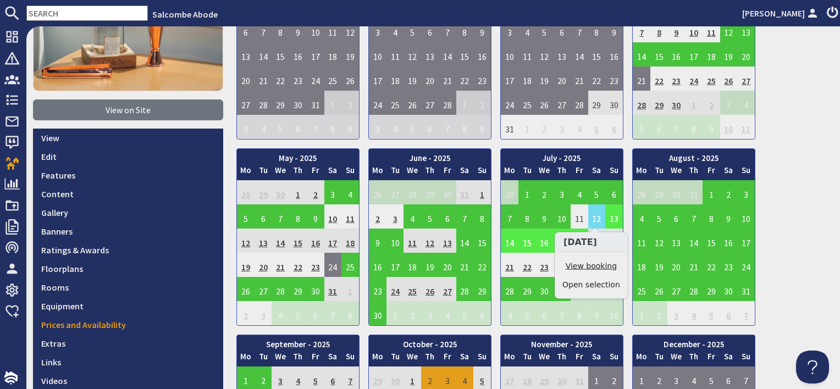
click at [596, 268] on link "View booking" at bounding box center [592, 267] width 58 height 12
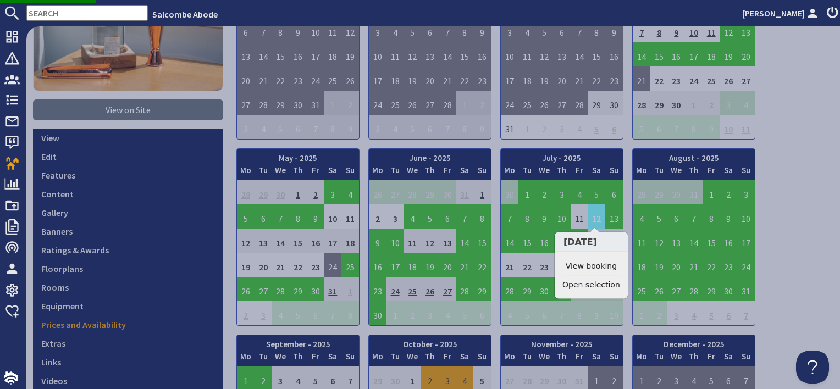
click at [598, 223] on td "12" at bounding box center [598, 217] width 18 height 24
click at [592, 266] on link "View booking" at bounding box center [591, 267] width 57 height 12
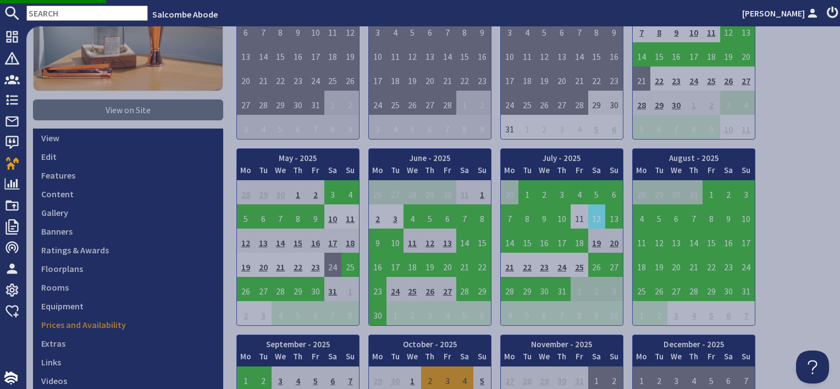
click at [592, 217] on td "12" at bounding box center [598, 217] width 18 height 24
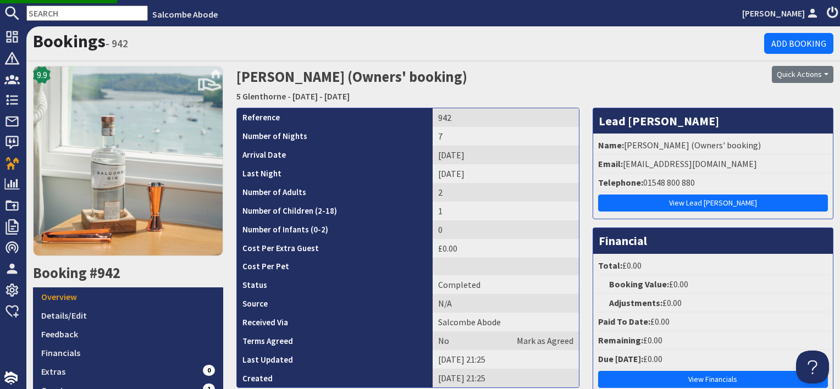
click at [597, 216] on div "Name: Andrew Robinson (Owners' booking) Email: michaelcrobinson57@gmail.com Tel…" at bounding box center [713, 176] width 240 height 85
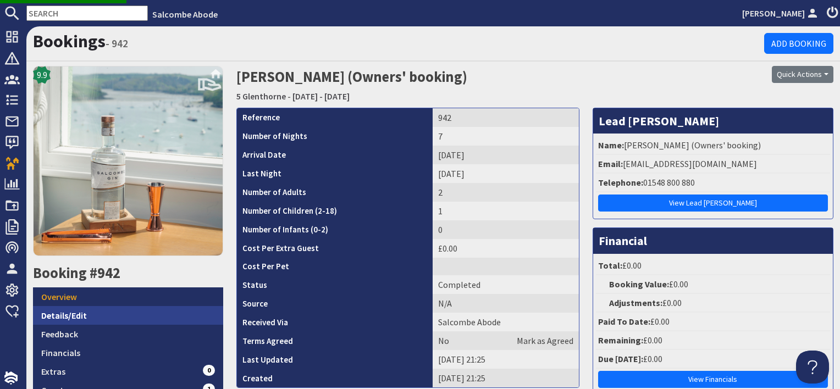
click at [163, 306] on link "Details/Edit" at bounding box center [128, 315] width 190 height 19
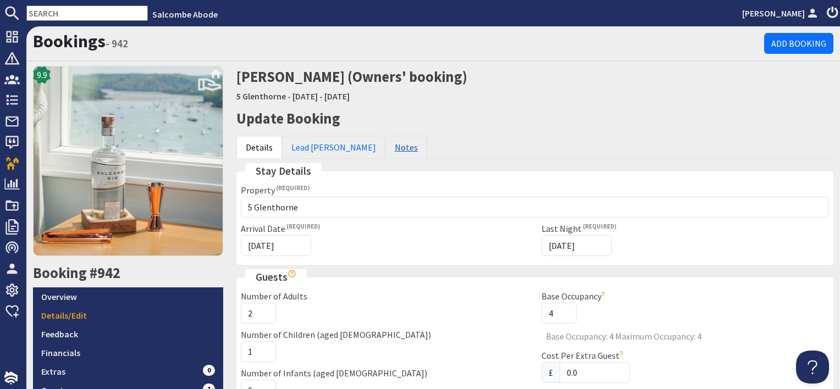
click at [386, 148] on link "Notes" at bounding box center [407, 147] width 42 height 23
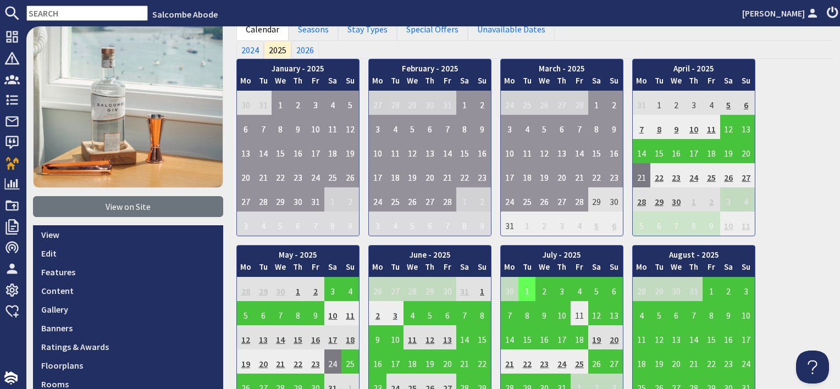
scroll to position [165, 0]
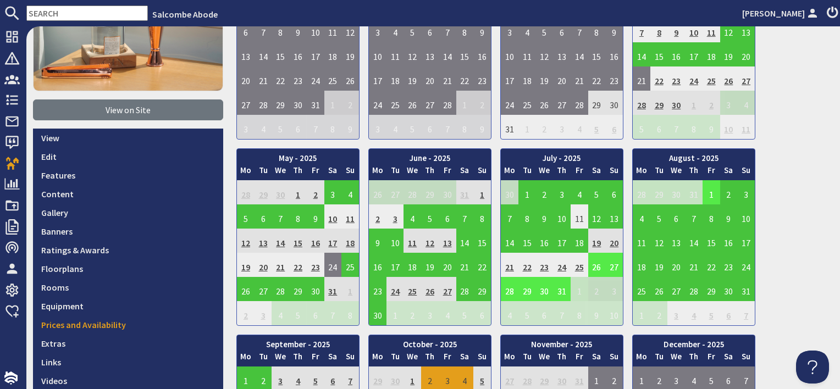
click at [592, 265] on td "26" at bounding box center [598, 265] width 18 height 24
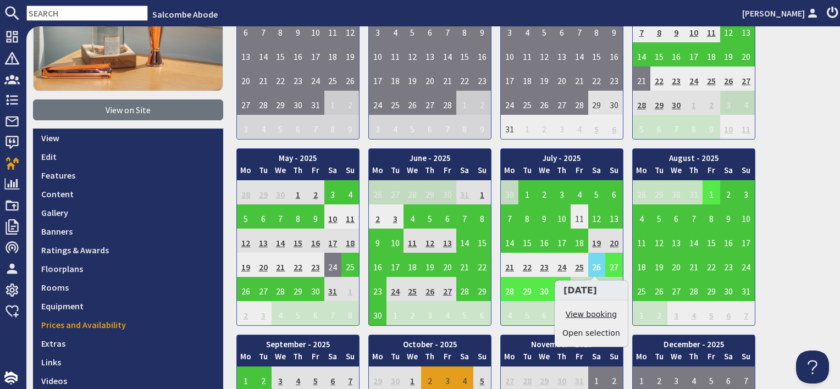
click at [597, 311] on link "View booking" at bounding box center [592, 315] width 58 height 12
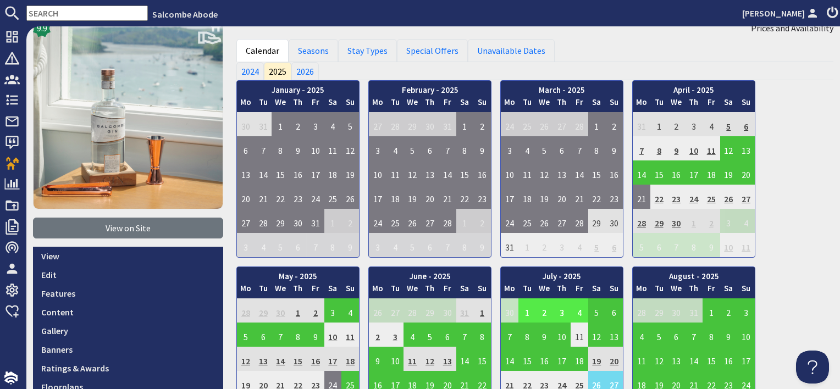
scroll to position [110, 0]
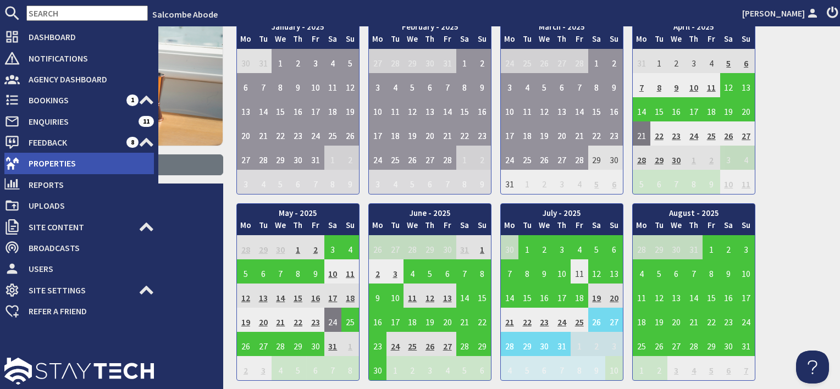
click at [40, 168] on span "Properties" at bounding box center [87, 164] width 134 height 18
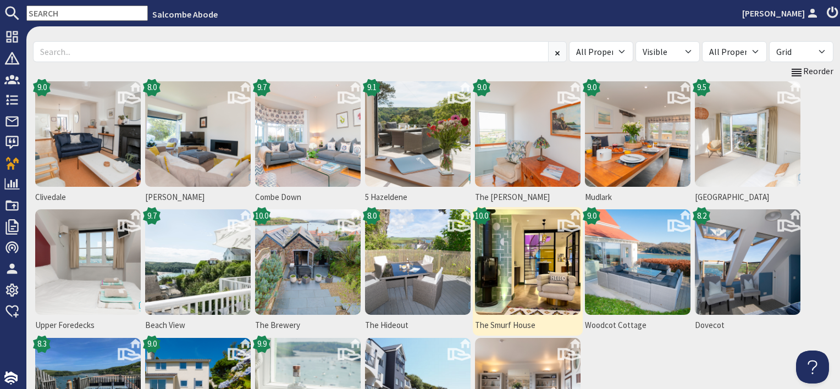
scroll to position [55, 0]
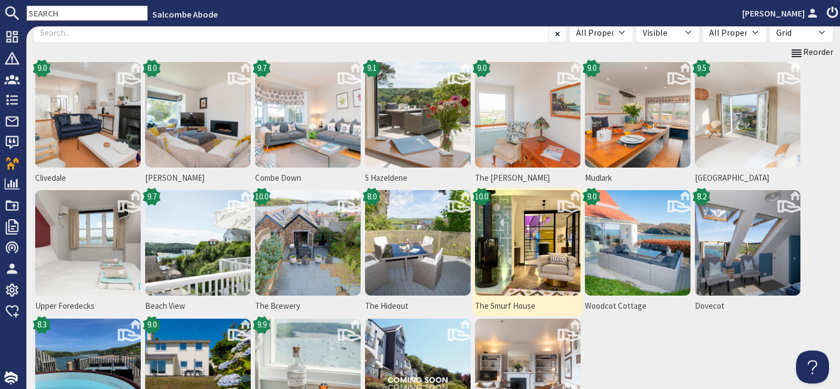
click at [508, 233] on img at bounding box center [528, 243] width 106 height 106
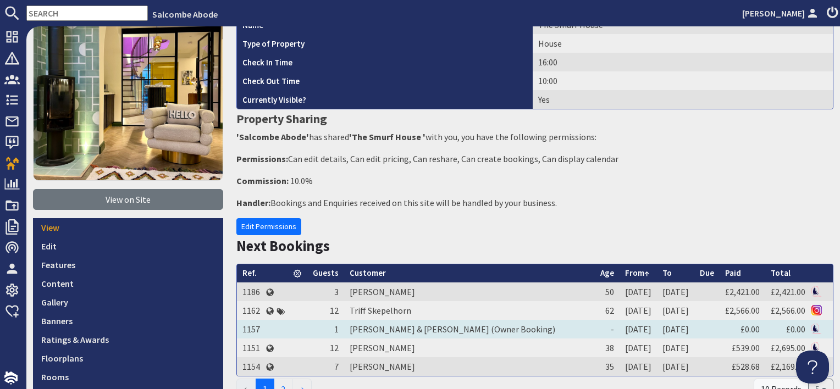
scroll to position [165, 0]
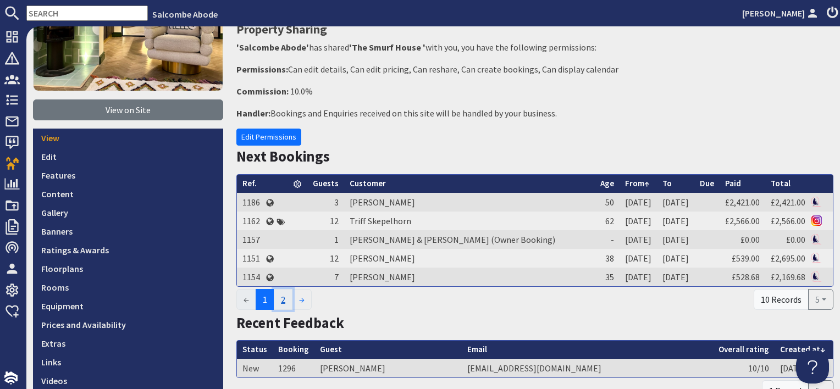
click at [284, 301] on link "2" at bounding box center [283, 299] width 19 height 21
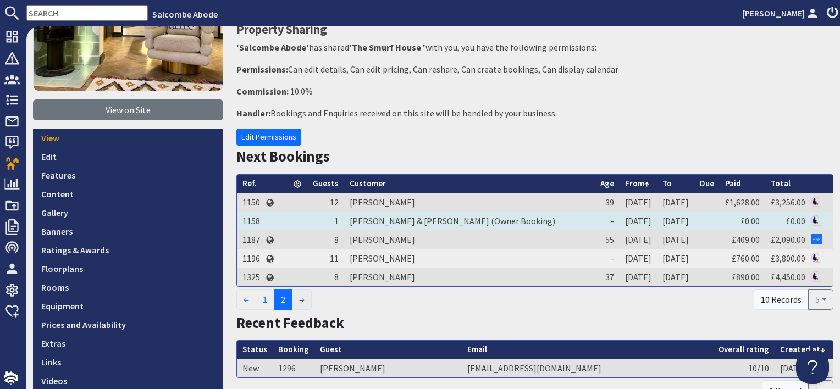
click at [381, 214] on td "[PERSON_NAME] & [PERSON_NAME] (Owner Booking)" at bounding box center [469, 221] width 251 height 19
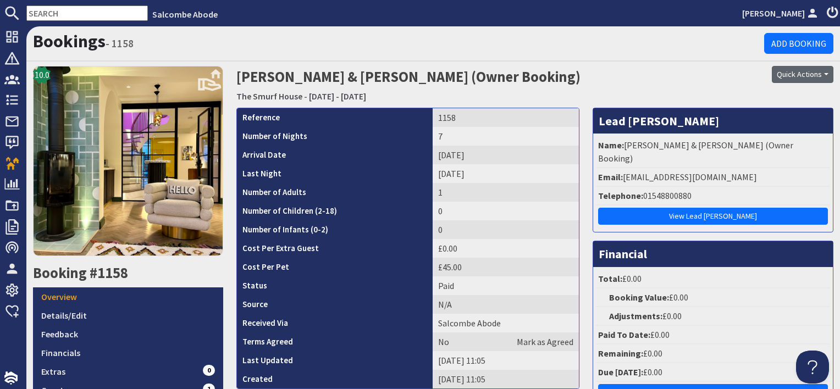
click at [798, 74] on button "Quick Actions" at bounding box center [803, 74] width 62 height 17
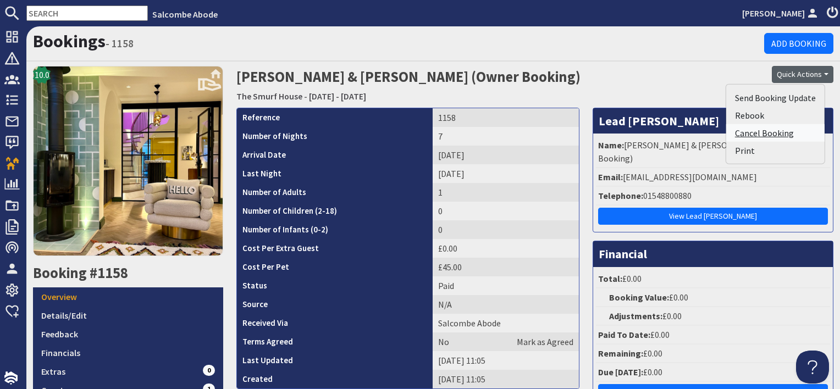
click at [778, 135] on link "Cancel Booking" at bounding box center [776, 133] width 98 height 18
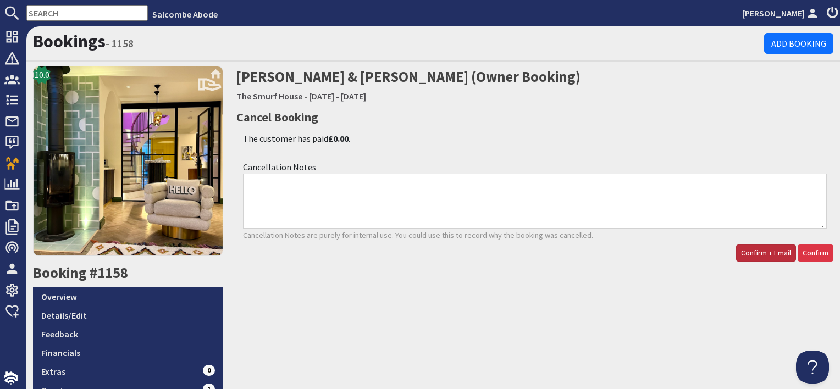
click at [750, 252] on span "Confirm + Email" at bounding box center [766, 253] width 50 height 10
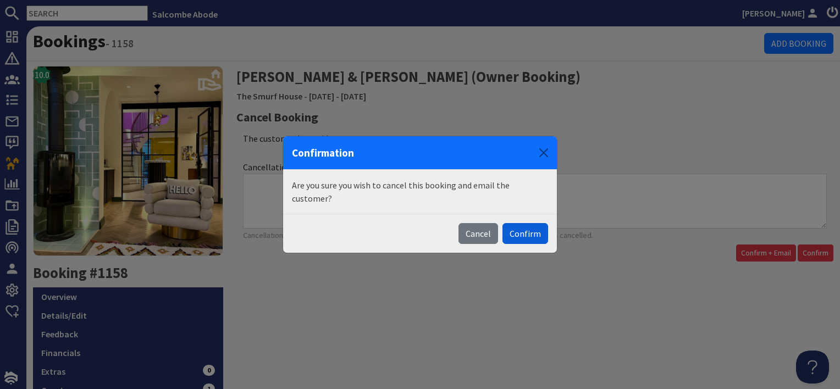
click at [532, 230] on button "Confirm" at bounding box center [526, 233] width 46 height 21
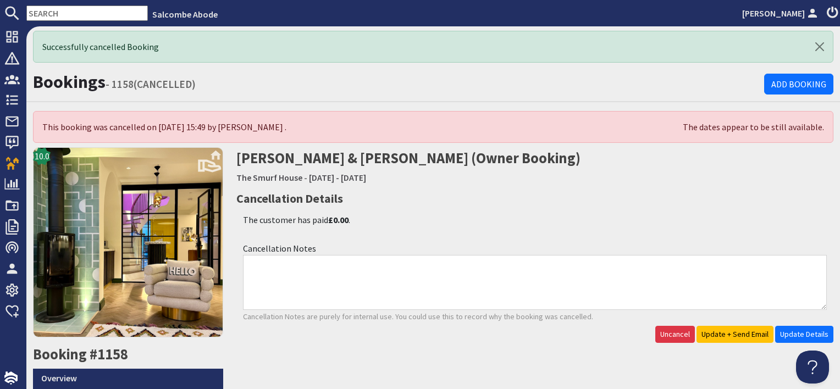
scroll to position [55, 0]
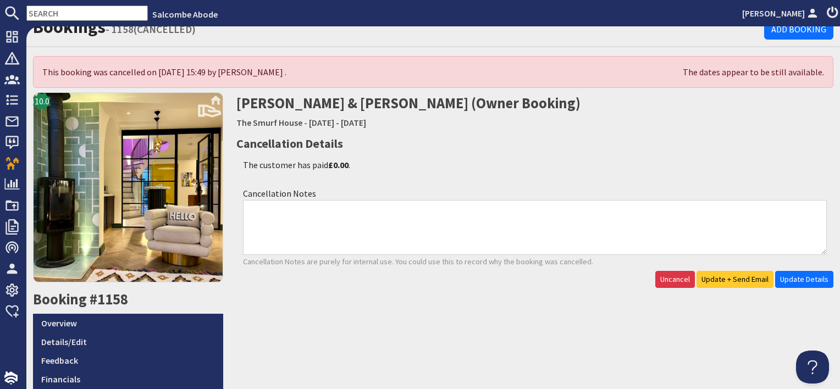
click at [740, 282] on span "Update + Send Email" at bounding box center [735, 279] width 67 height 10
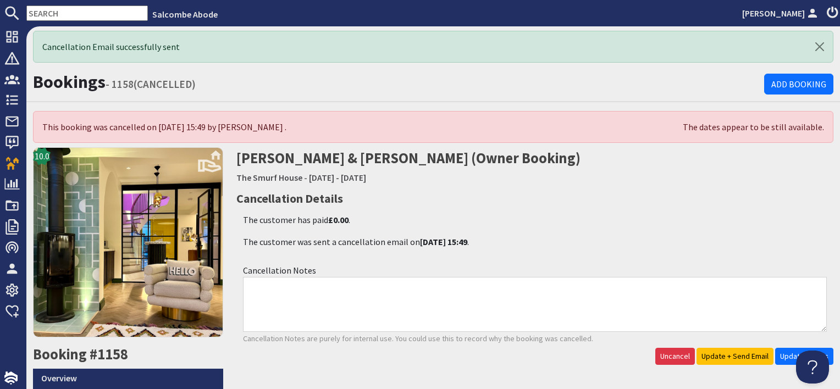
scroll to position [0, 0]
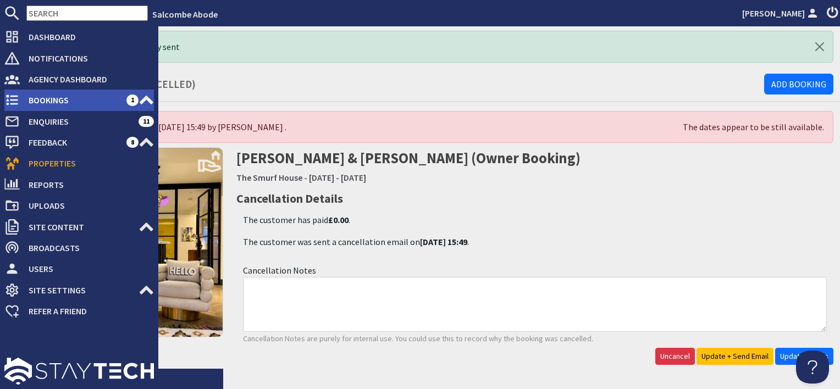
click at [47, 100] on span "Bookings" at bounding box center [73, 100] width 107 height 18
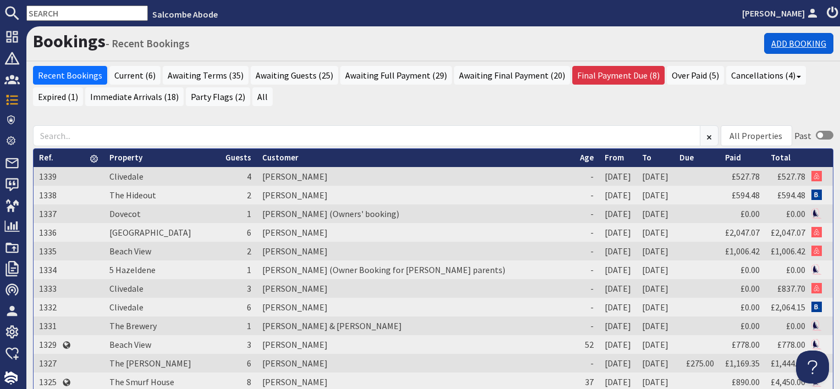
click at [775, 48] on link "Add Booking" at bounding box center [799, 43] width 69 height 21
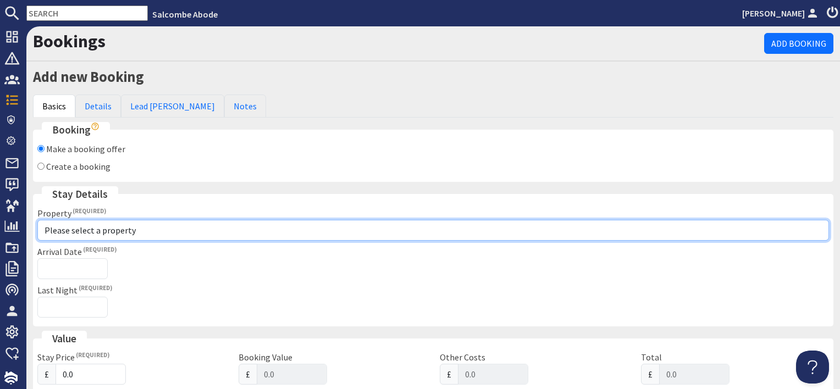
click at [87, 233] on select "Please select a property [GEOGRAPHIC_DATA] [GEOGRAPHIC_DATA] [GEOGRAPHIC_DATA] …" at bounding box center [433, 230] width 792 height 21
select select "1155"
click at [37, 220] on select "Please select a property [GEOGRAPHIC_DATA] [GEOGRAPHIC_DATA] [GEOGRAPHIC_DATA] …" at bounding box center [433, 230] width 792 height 21
checkbox input "true"
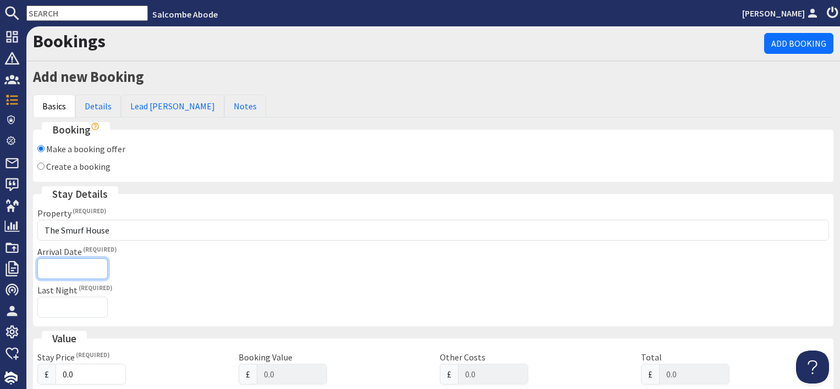
click at [86, 268] on input "Arrival Date" at bounding box center [72, 269] width 70 height 21
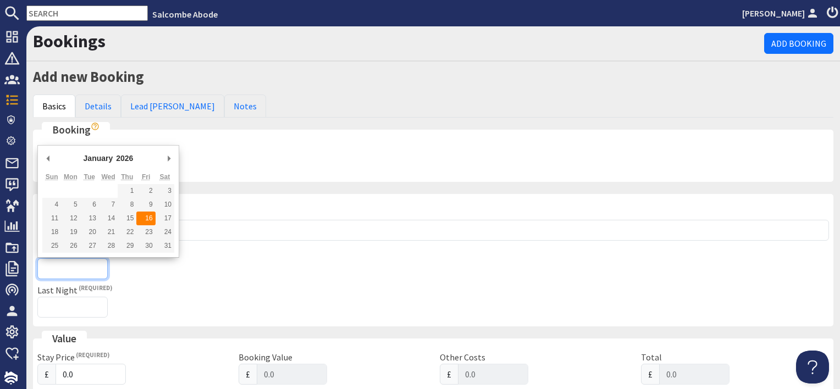
type input "[DATE]"
type input "[DATE]T23:59:59"
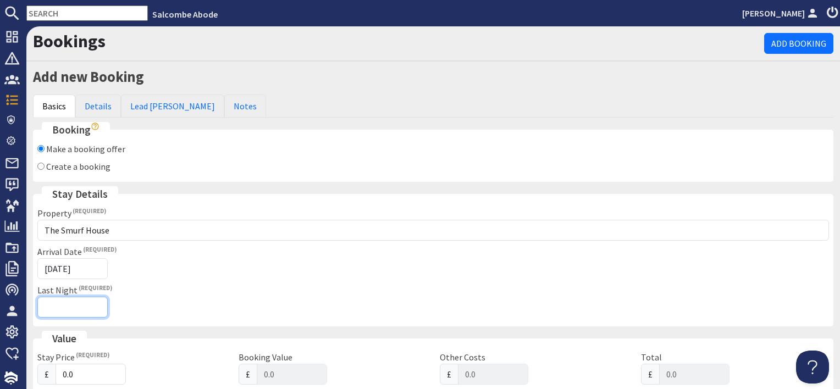
click at [85, 303] on input "Last Night" at bounding box center [72, 307] width 70 height 21
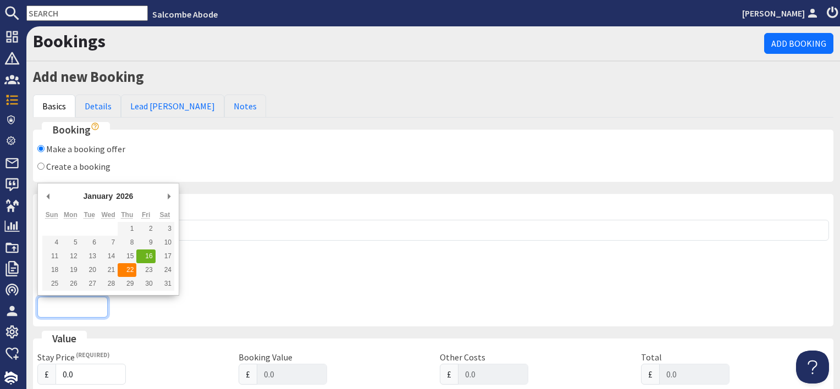
type input "[DATE]"
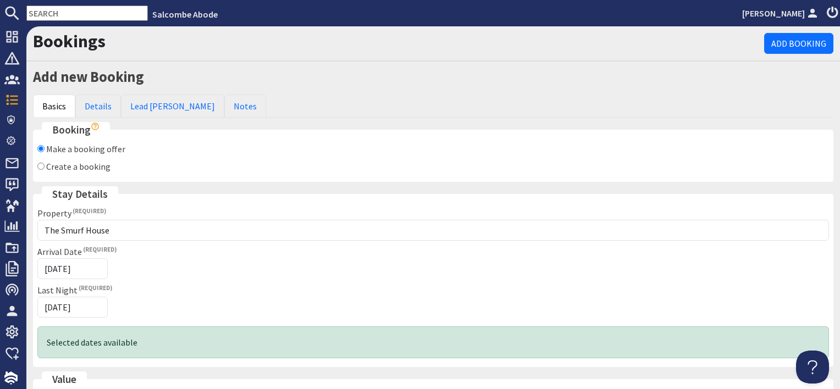
scroll to position [110, 0]
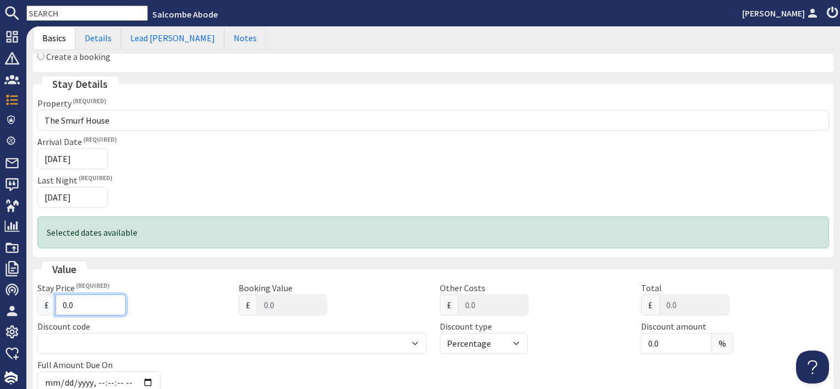
drag, startPoint x: 87, startPoint y: 308, endPoint x: 48, endPoint y: 305, distance: 38.6
click at [48, 305] on div "£ 0.0" at bounding box center [131, 305] width 188 height 21
type input "1"
type input "1.00"
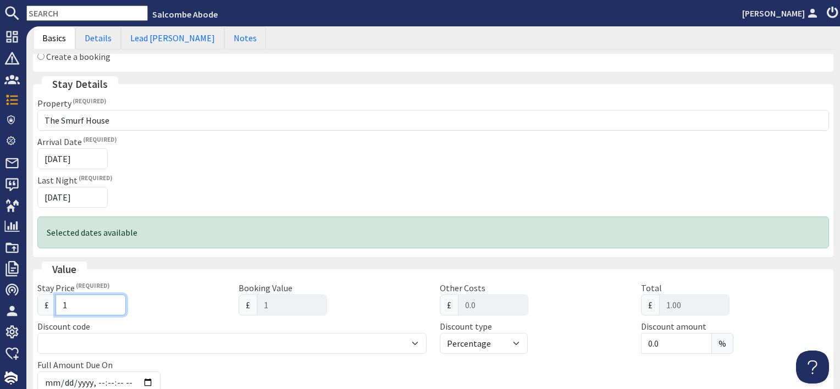
type input "15"
type input "15.00"
type input "150"
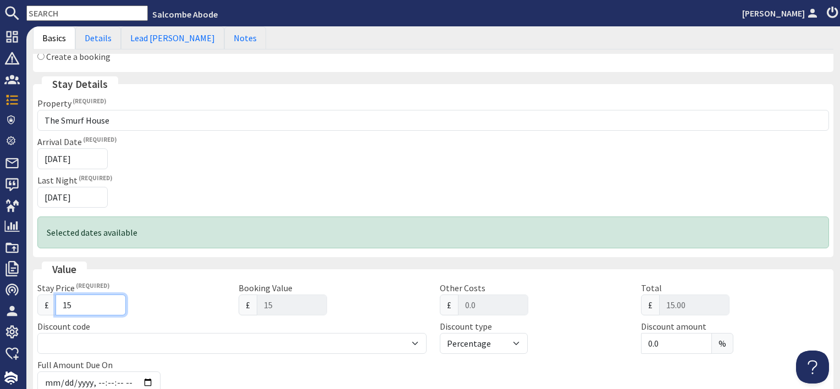
type input "150.00"
type input "1500"
type input "1500.00"
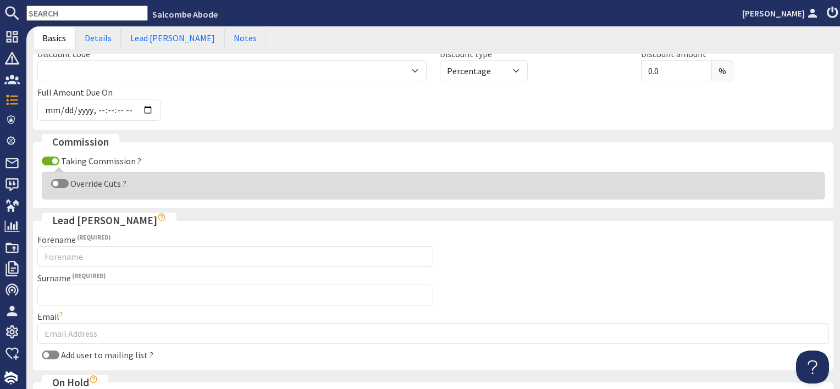
scroll to position [385, 0]
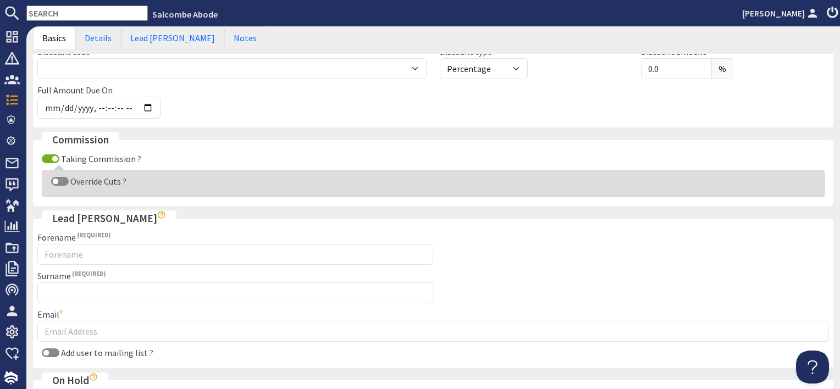
type input "1500"
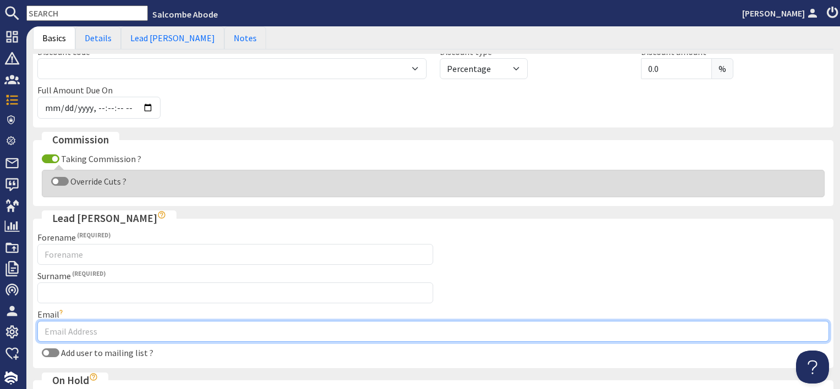
click at [75, 325] on input "Email" at bounding box center [433, 331] width 792 height 21
paste input "[EMAIL_ADDRESS][DOMAIN_NAME]"
type input "[EMAIL_ADDRESS][DOMAIN_NAME]"
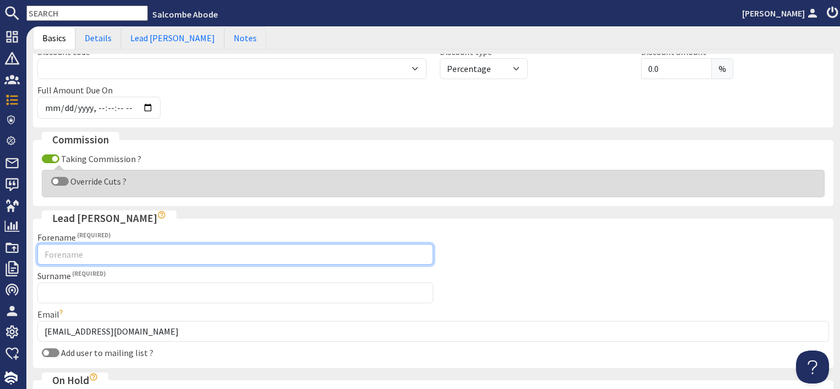
click at [87, 257] on input "Forename" at bounding box center [235, 254] width 396 height 21
type input "Emma"
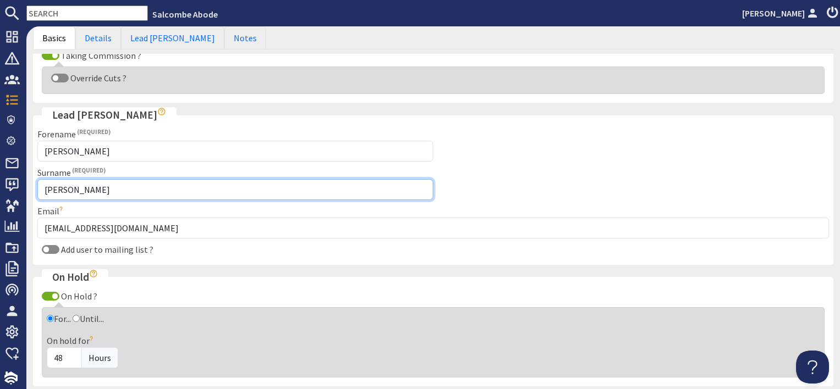
scroll to position [495, 0]
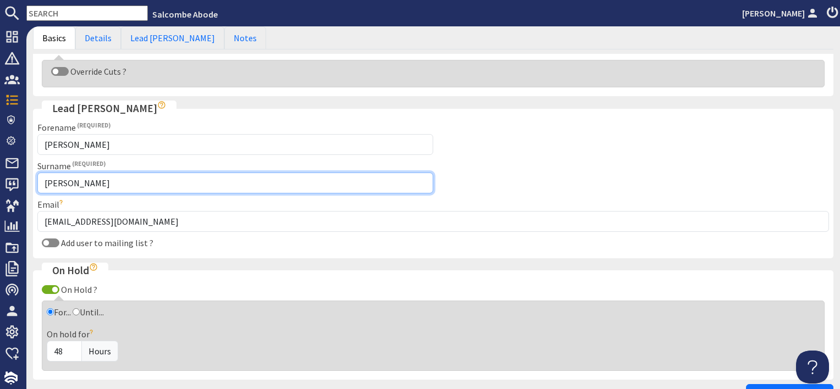
type input "Bisgrove"
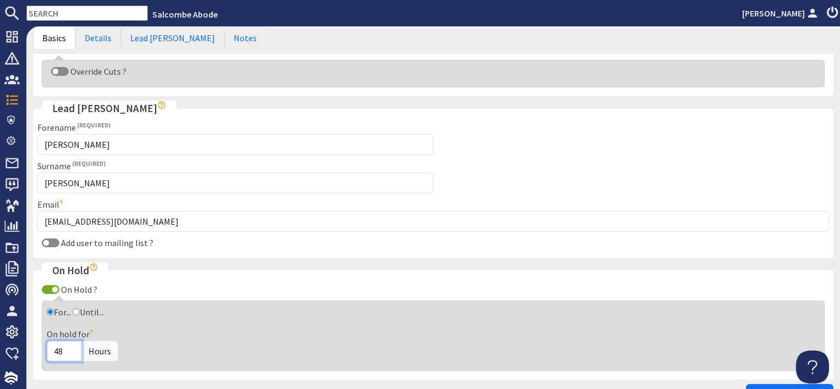
drag, startPoint x: 70, startPoint y: 346, endPoint x: 29, endPoint y: 345, distance: 40.7
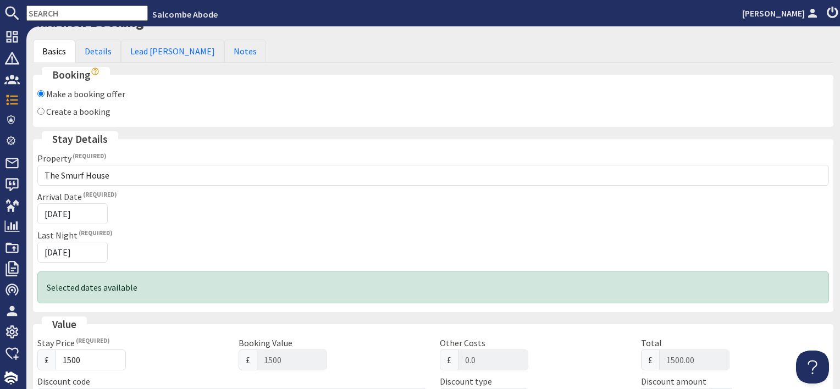
scroll to position [0, 0]
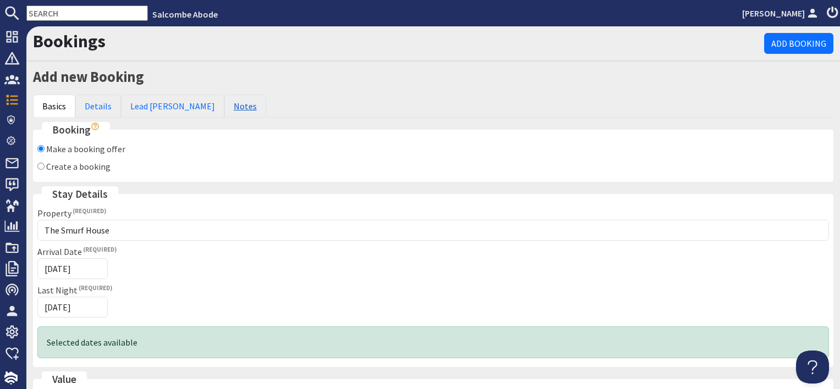
type input "120"
click at [224, 108] on link "Notes" at bounding box center [245, 106] width 42 height 23
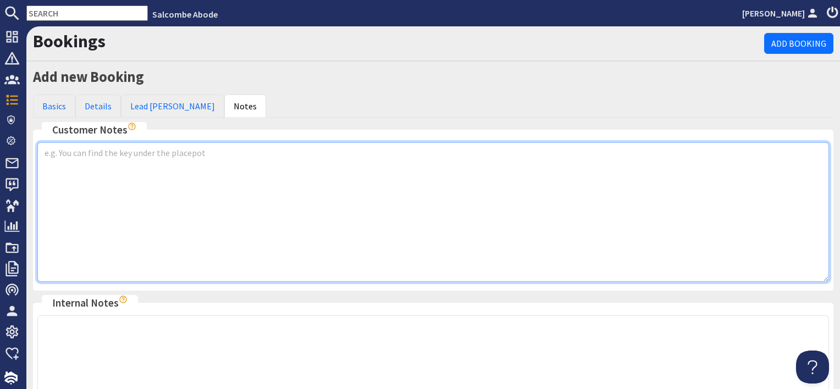
click at [149, 165] on textarea at bounding box center [433, 212] width 792 height 140
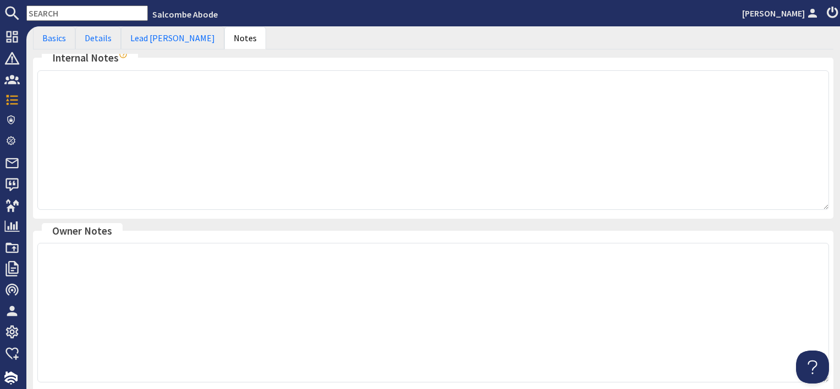
scroll to position [350, 0]
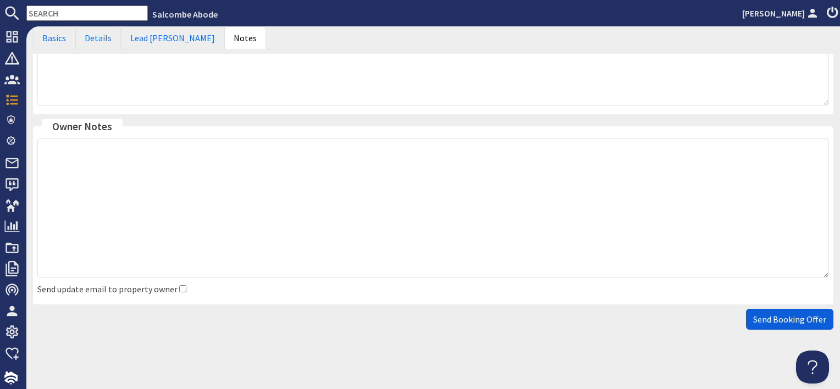
type textarea "Inc hot tub"
click at [771, 316] on span "Send Booking Offer" at bounding box center [790, 319] width 73 height 11
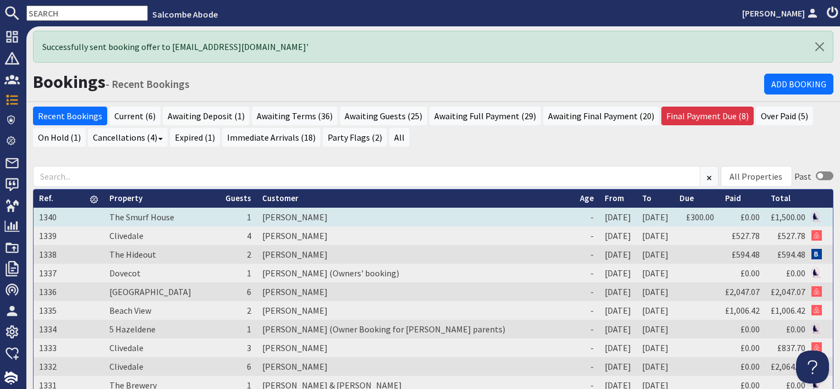
click at [297, 215] on td "[PERSON_NAME]" at bounding box center [416, 217] width 318 height 19
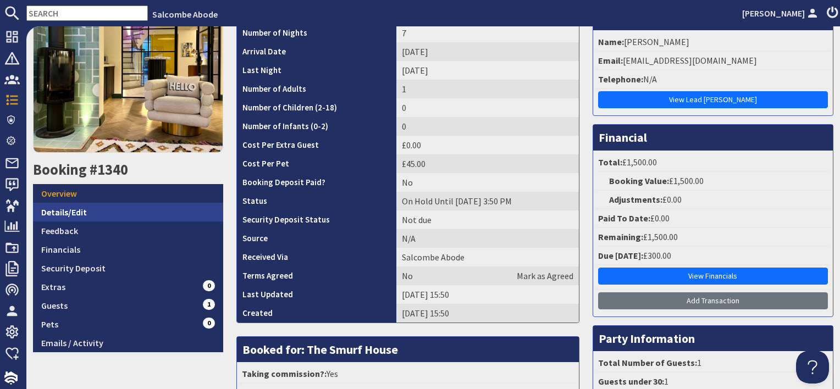
drag, startPoint x: 119, startPoint y: 202, endPoint x: 135, endPoint y: 207, distance: 16.2
click at [119, 203] on link "Details/Edit" at bounding box center [128, 212] width 190 height 19
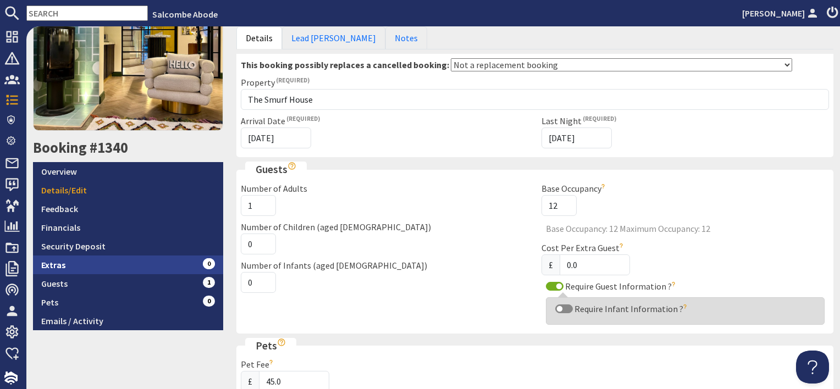
scroll to position [165, 0]
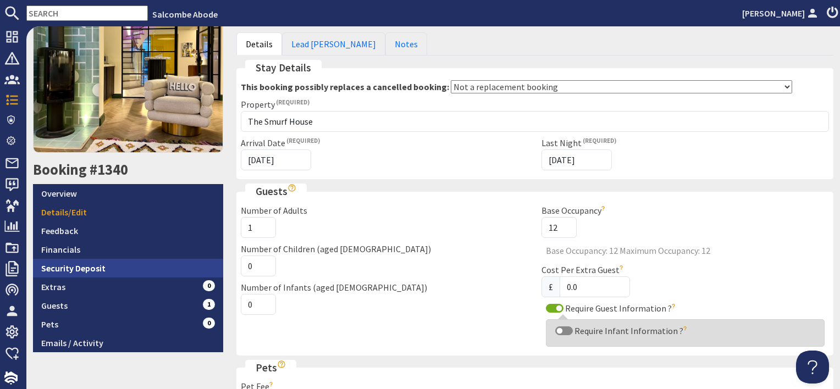
click at [157, 259] on link "Security Deposit" at bounding box center [128, 268] width 190 height 19
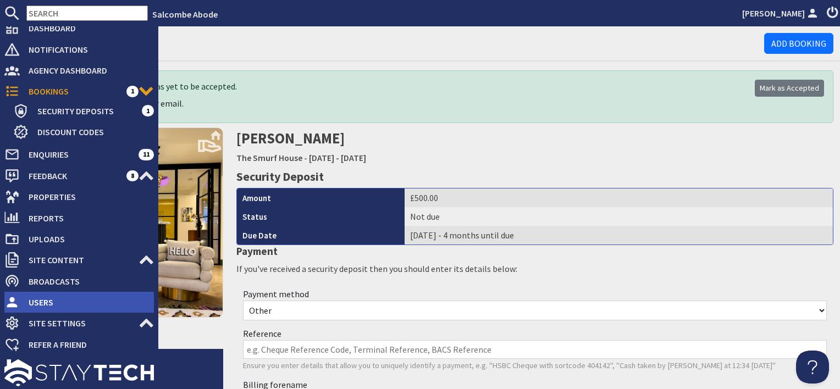
scroll to position [10, 0]
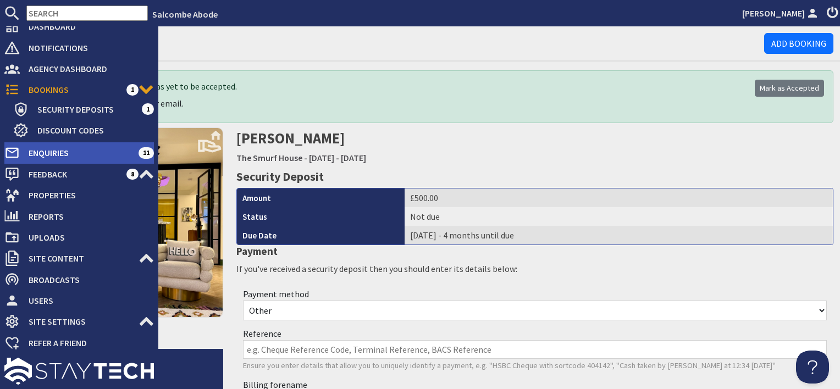
click at [74, 153] on span "Enquiries" at bounding box center [79, 153] width 119 height 18
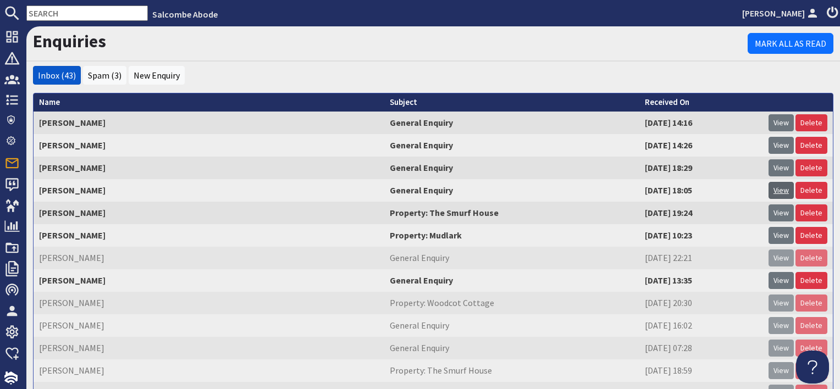
click at [777, 187] on link "View" at bounding box center [781, 190] width 25 height 17
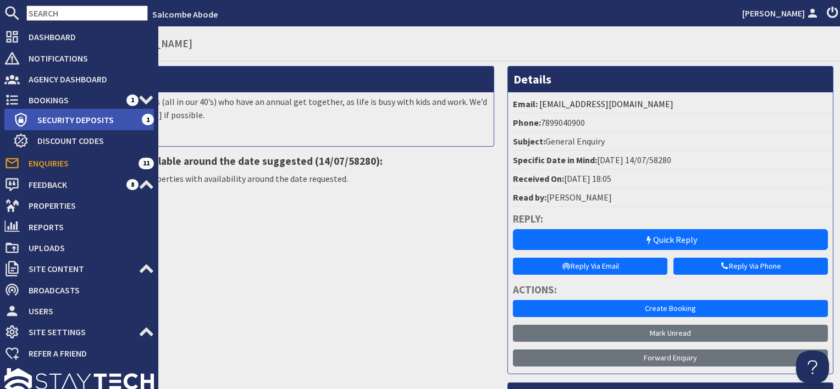
click at [48, 117] on span "Security Deposits" at bounding box center [85, 120] width 113 height 18
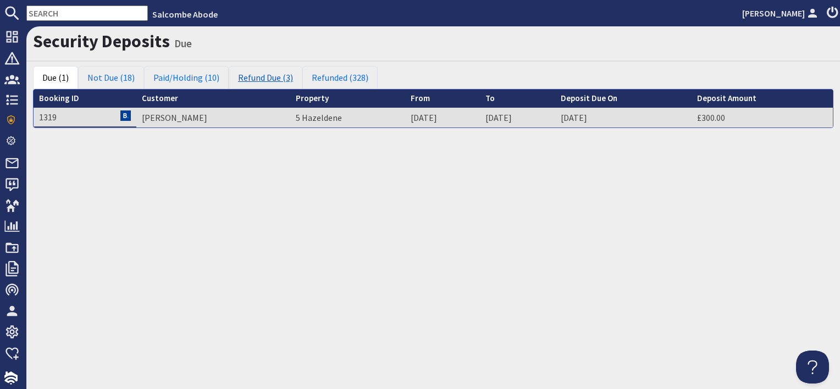
click at [263, 78] on link "Refund Due (3)" at bounding box center [266, 77] width 74 height 23
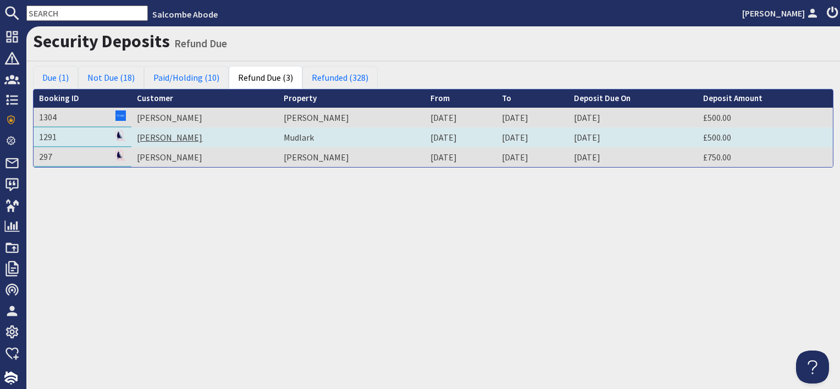
click at [185, 134] on link "Rowena Palmer" at bounding box center [169, 137] width 65 height 11
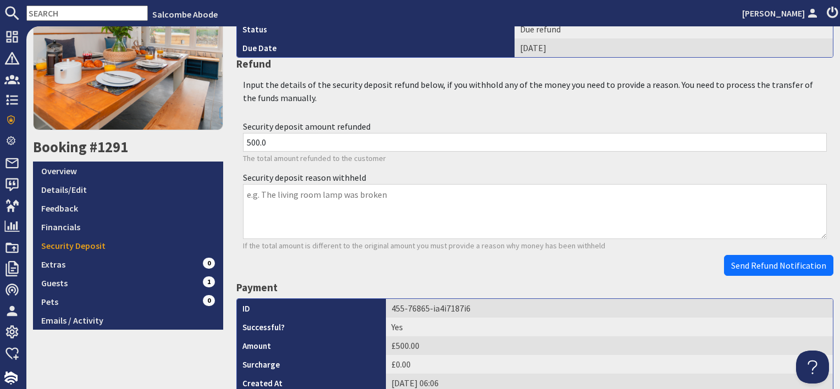
scroll to position [165, 0]
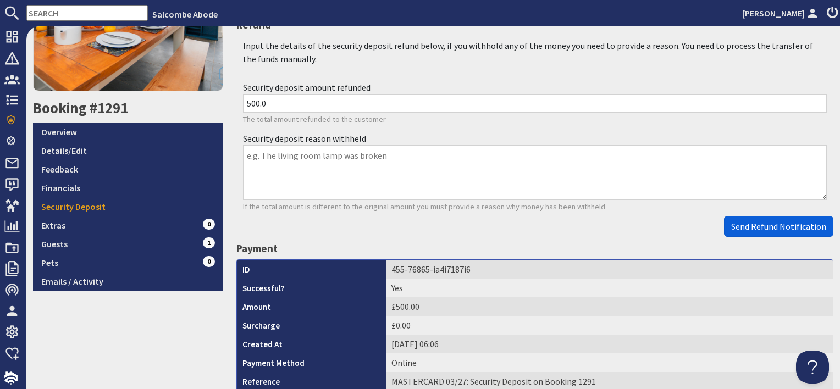
click at [752, 227] on span "Send Refund Notification" at bounding box center [779, 226] width 95 height 11
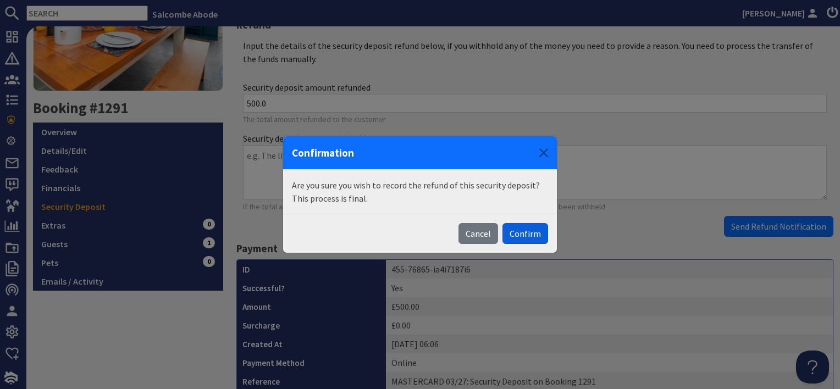
click at [537, 235] on button "Confirm" at bounding box center [526, 233] width 46 height 21
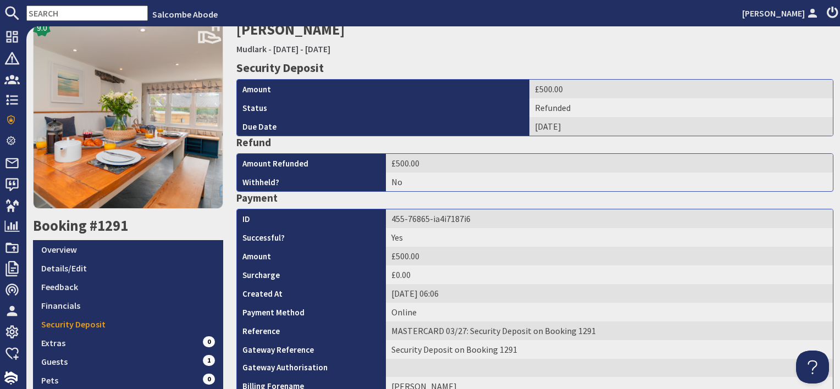
scroll to position [220, 0]
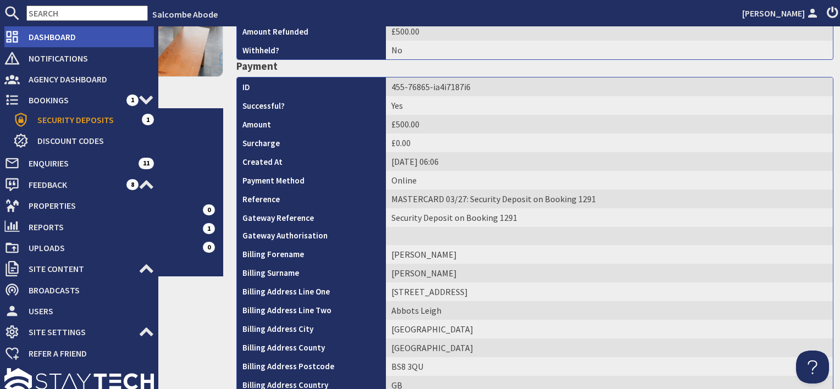
click at [48, 39] on span "Dashboard" at bounding box center [87, 37] width 134 height 18
